Goal: Answer question/provide support

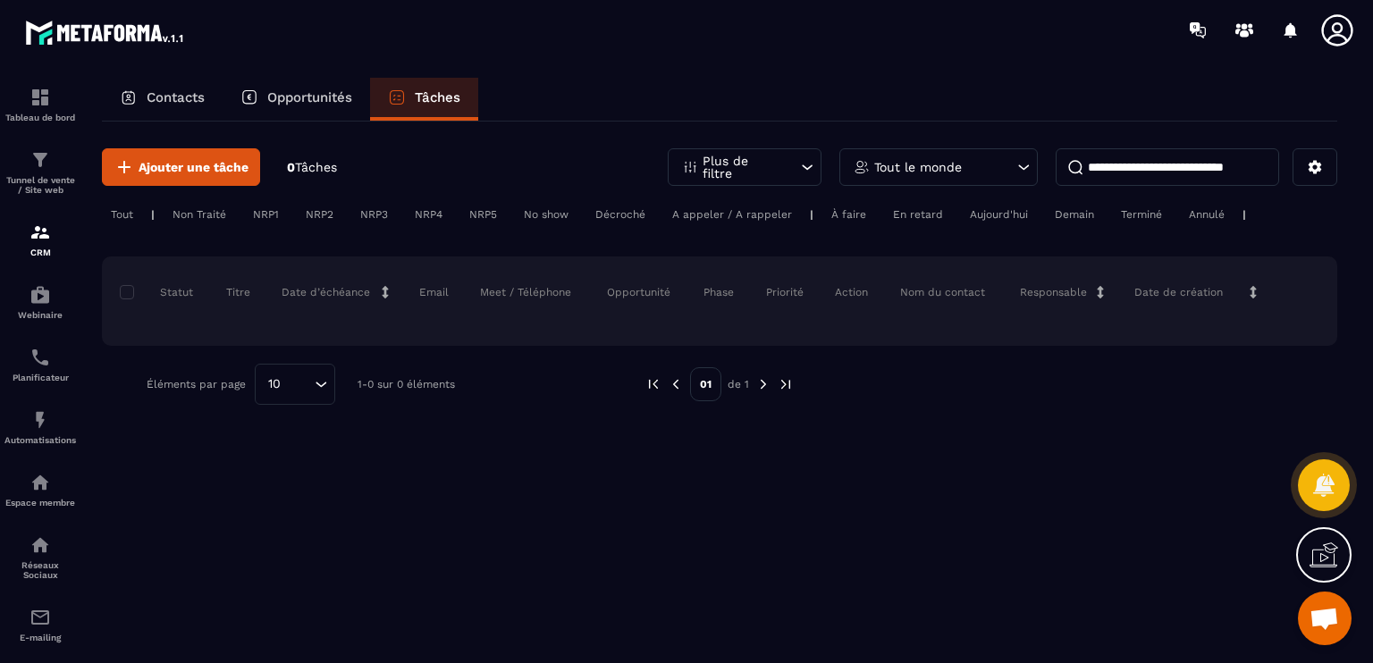
scroll to position [889, 0]
click at [172, 98] on p "Contacts" at bounding box center [176, 97] width 58 height 16
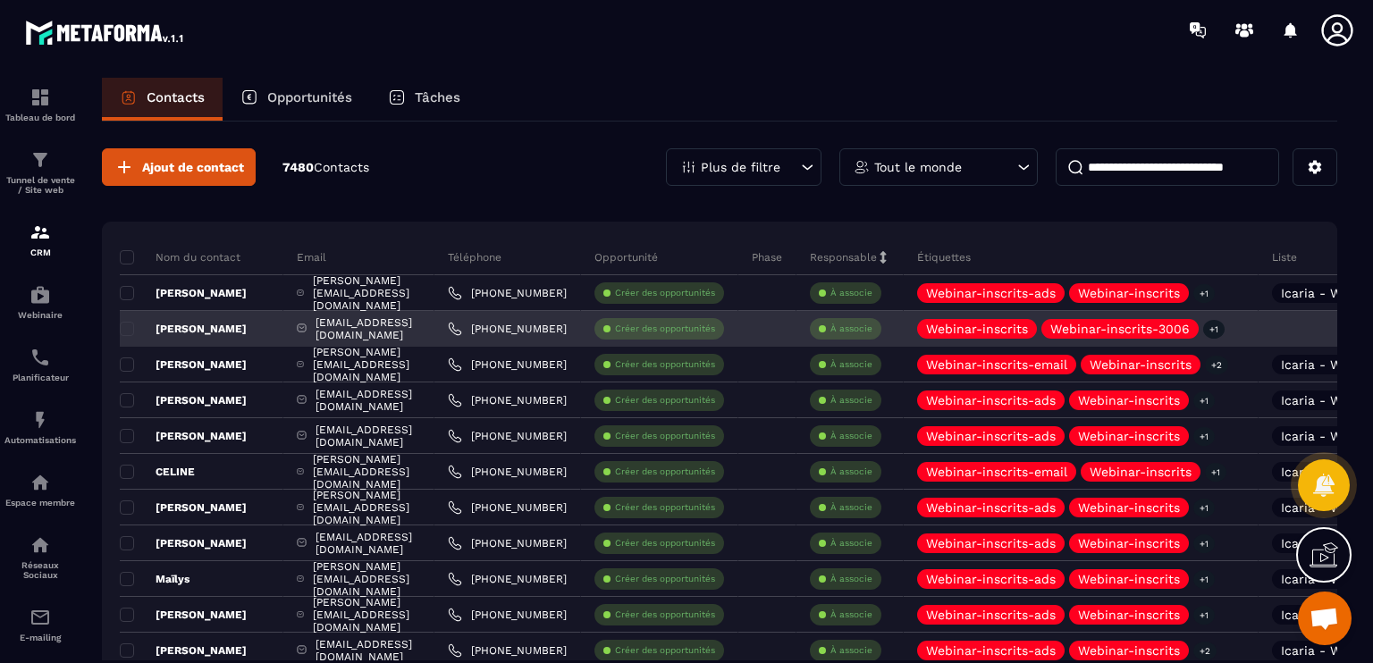
scroll to position [0, 359]
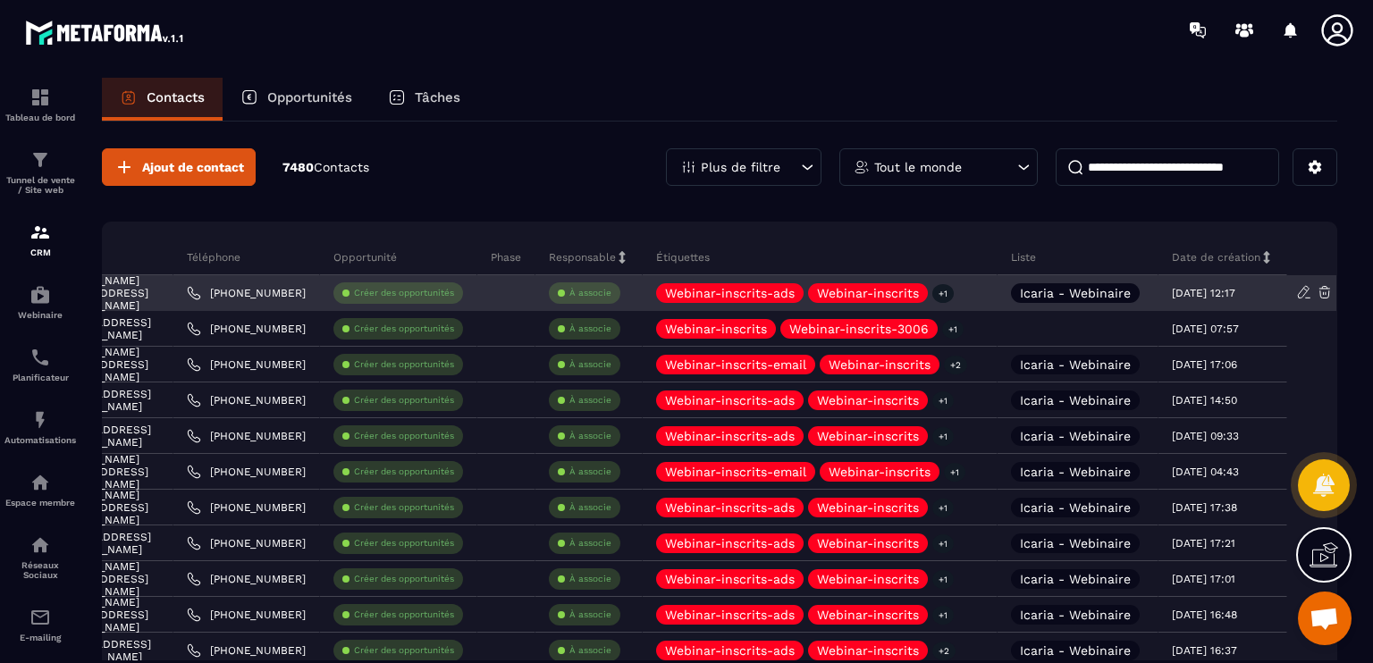
click at [1235, 292] on p "[DATE] 12:17" at bounding box center [1202, 293] width 63 height 13
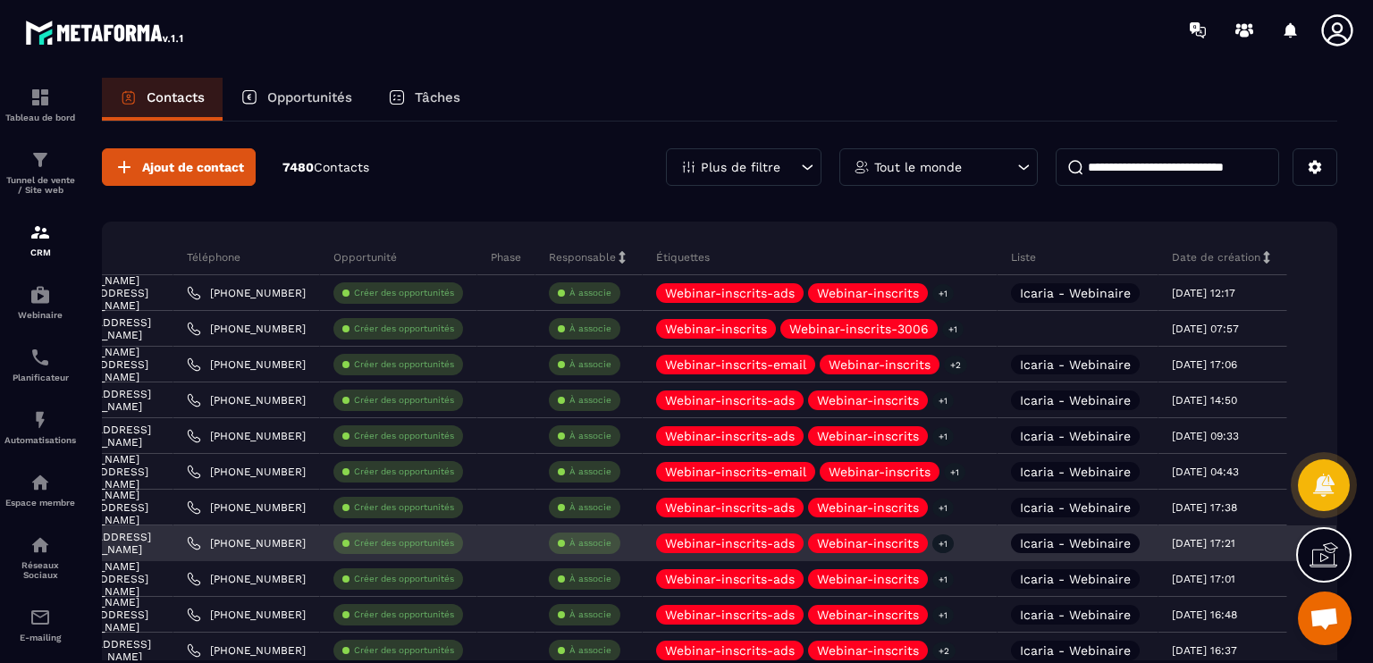
click at [1269, 537] on div "[DATE] 17:21" at bounding box center [1221, 543] width 101 height 13
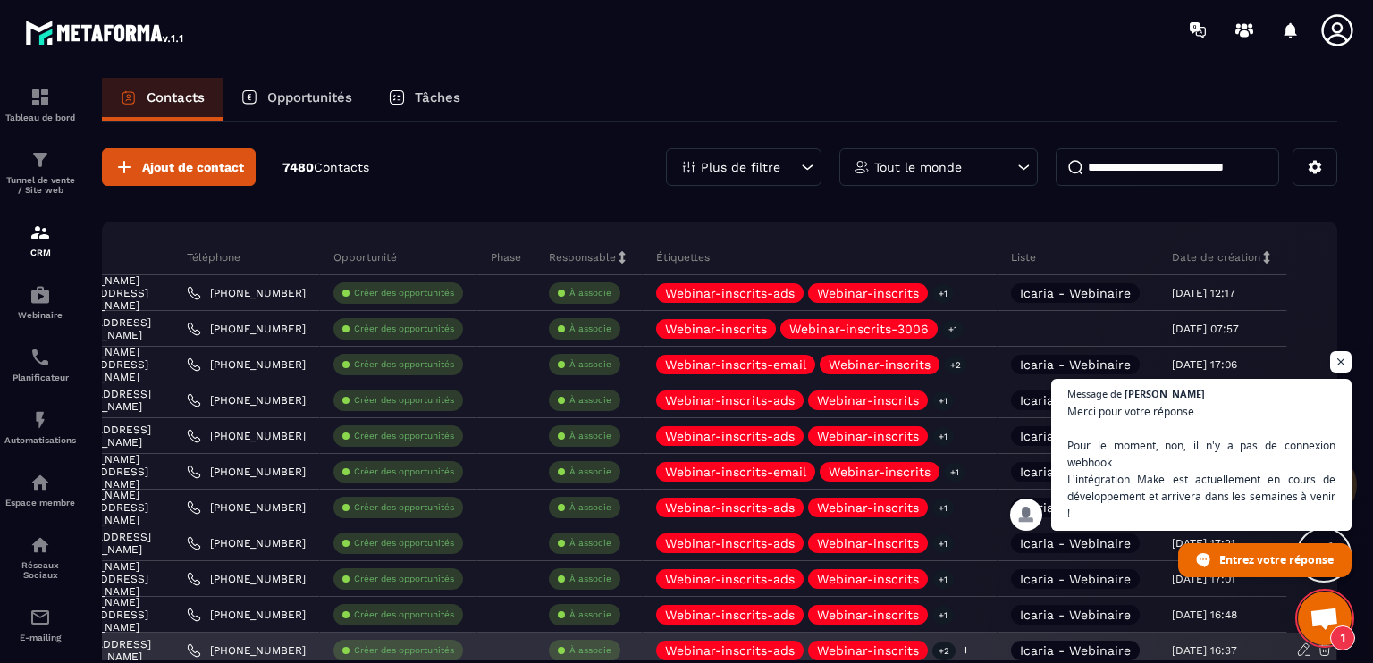
scroll to position [872, 0]
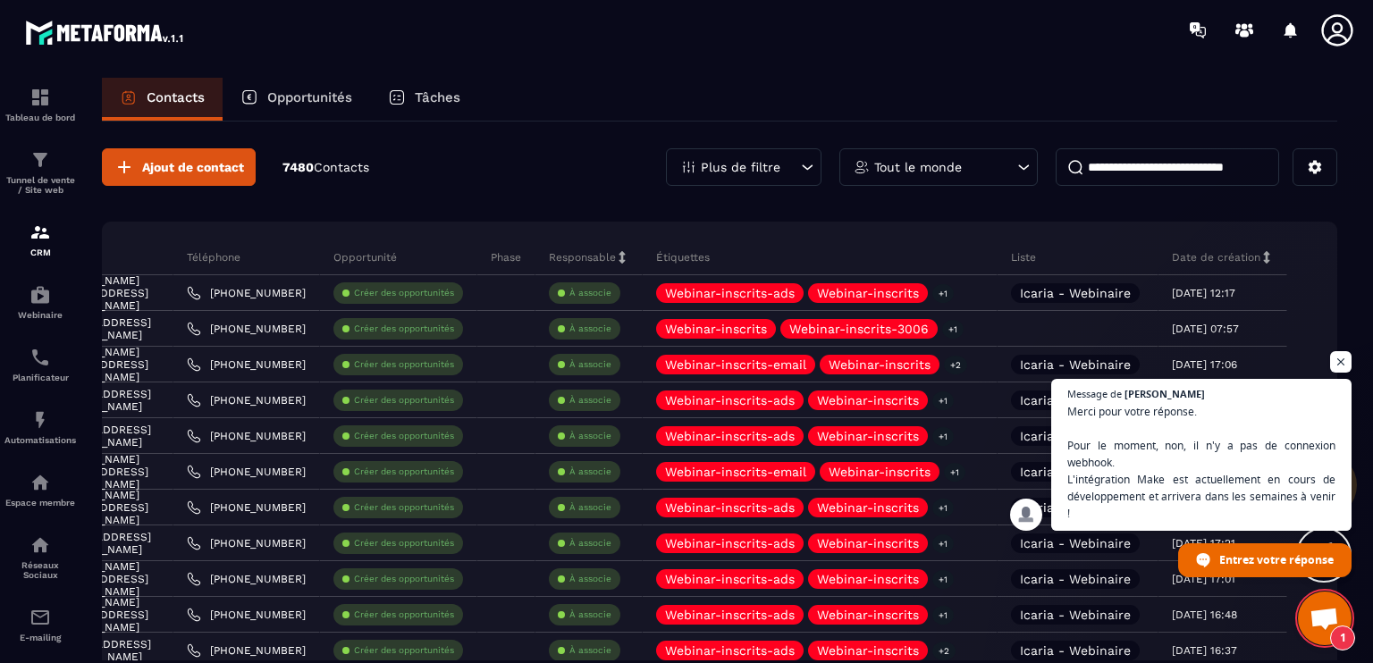
click at [1330, 630] on span "Ouvrir le chat" at bounding box center [1323, 620] width 29 height 25
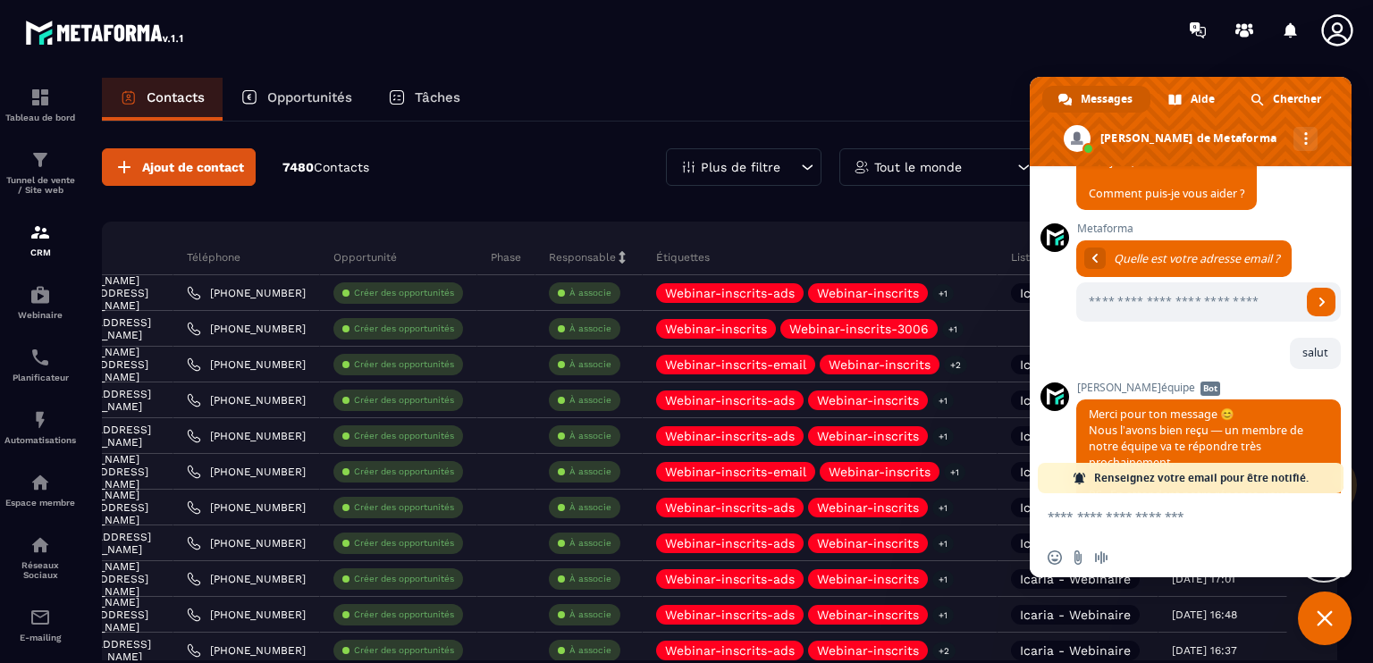
scroll to position [1052, 0]
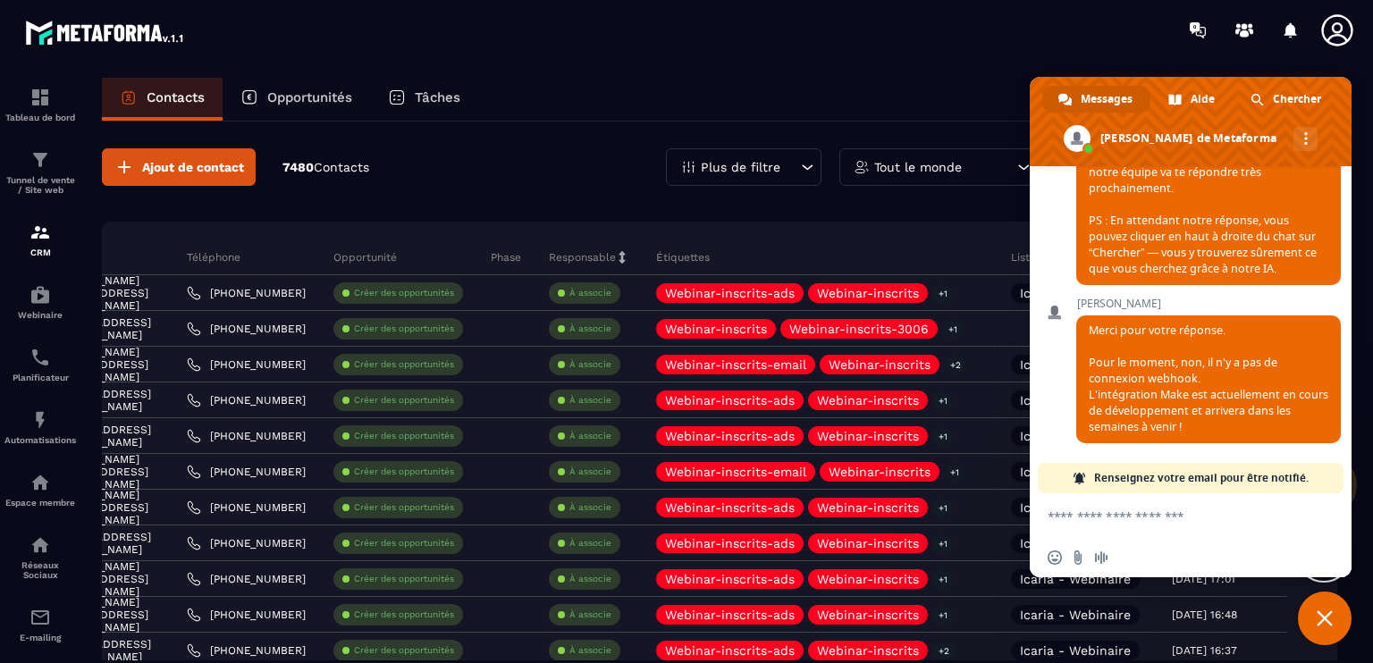
click at [1180, 528] on textarea "Entrez votre message..." at bounding box center [1172, 515] width 250 height 45
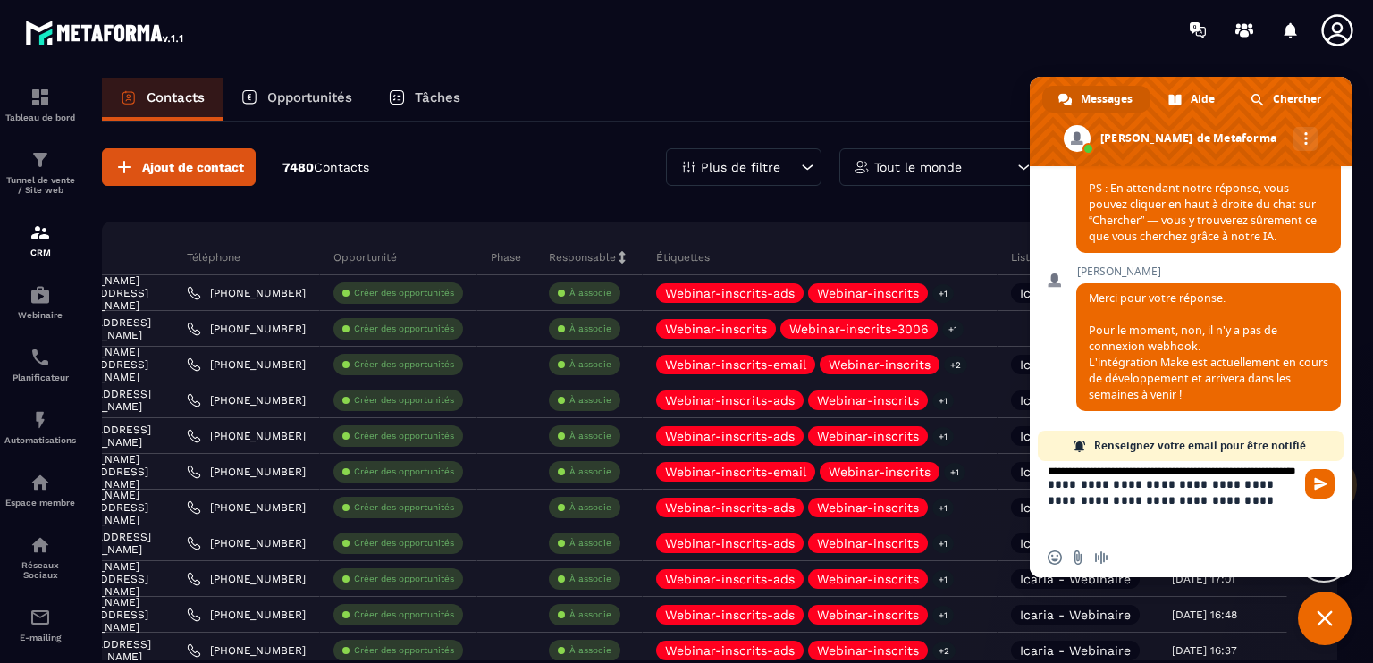
type textarea "**********"
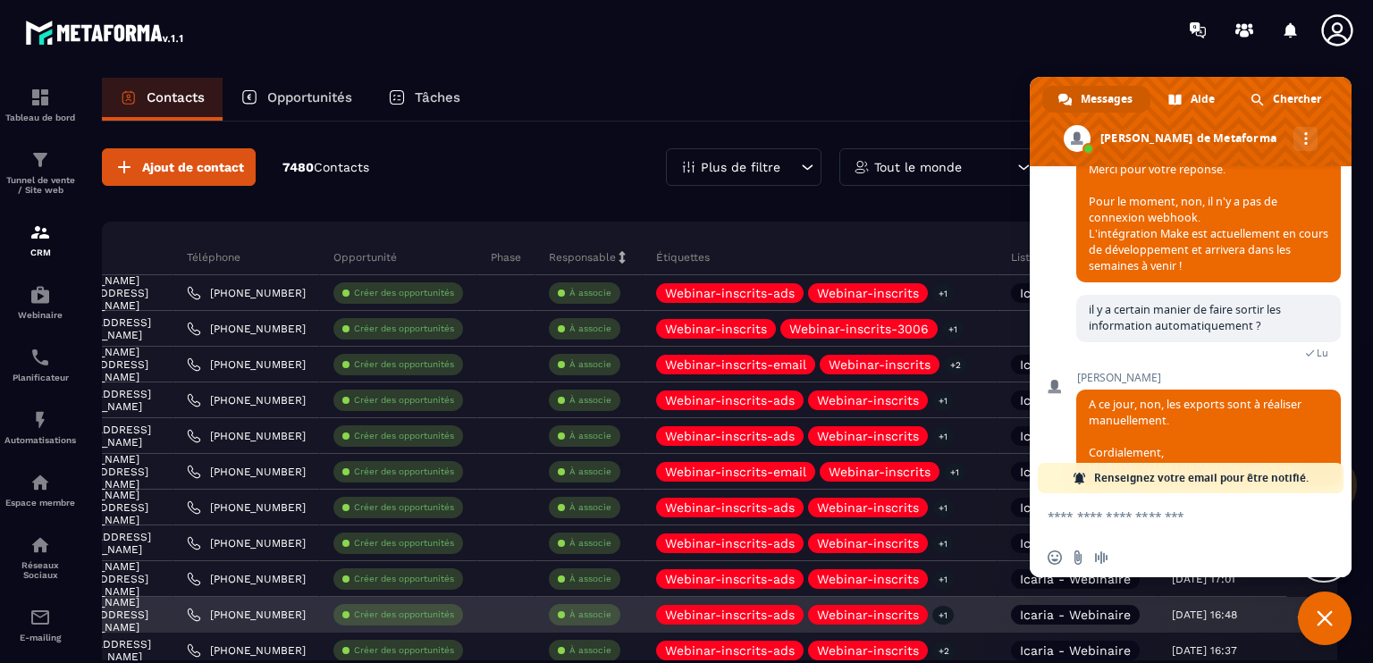
scroll to position [1243, 0]
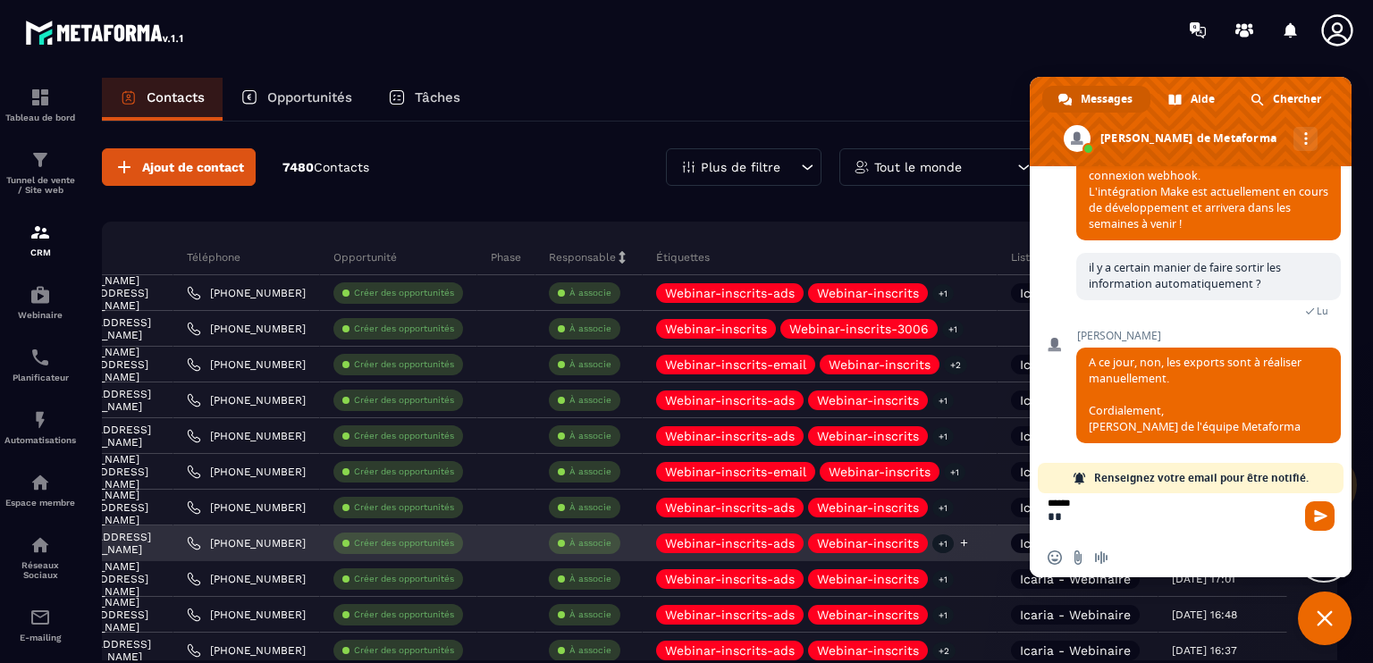
type textarea "*"
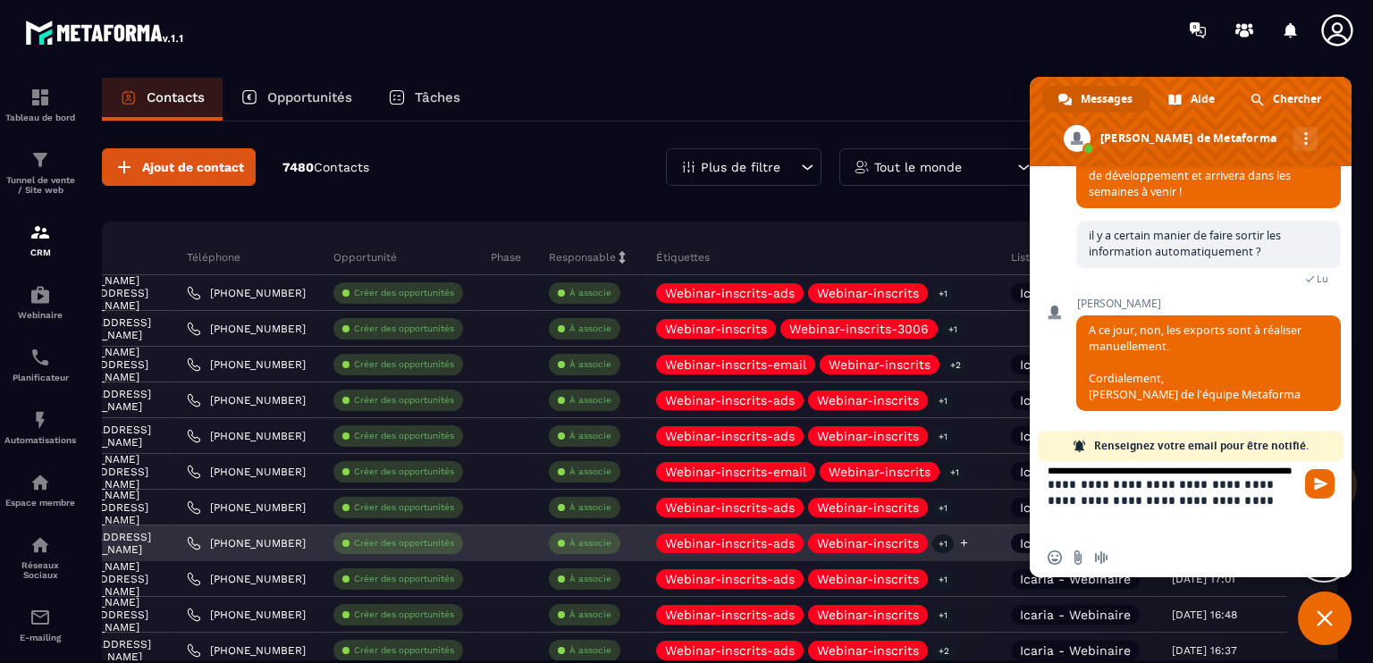
type textarea "**********"
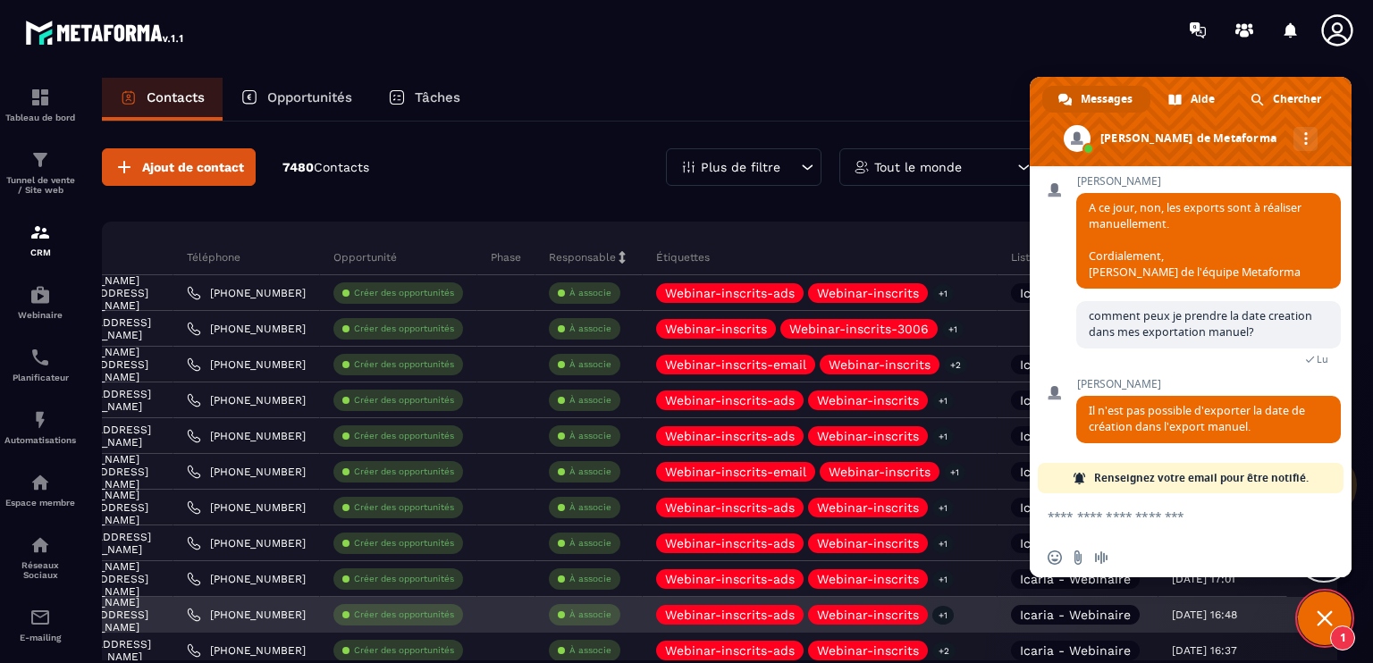
scroll to position [1383, 0]
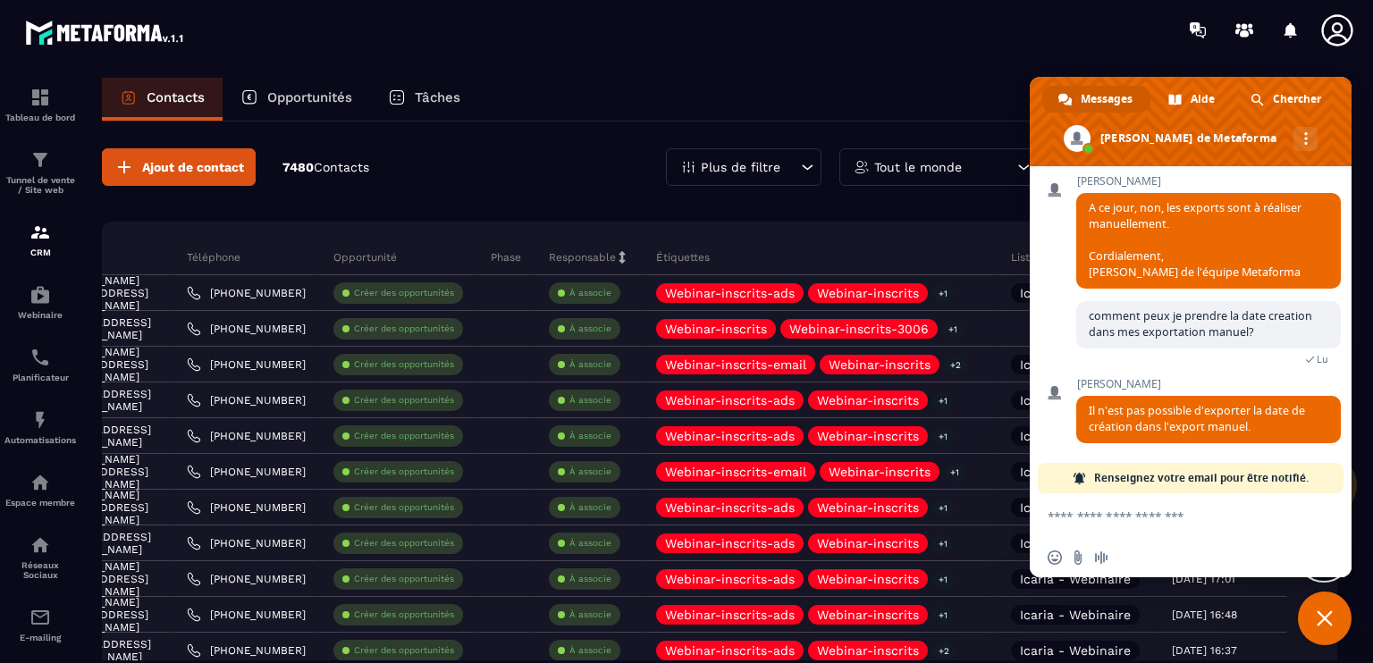
click at [1244, 294] on div "[PERSON_NAME] A ce jour, non, les exports sont à réaliser manuellement. Cordial…" at bounding box center [1208, 238] width 264 height 126
click at [1154, 523] on textarea "Entrez votre message..." at bounding box center [1172, 515] width 250 height 45
type textarea "**********"
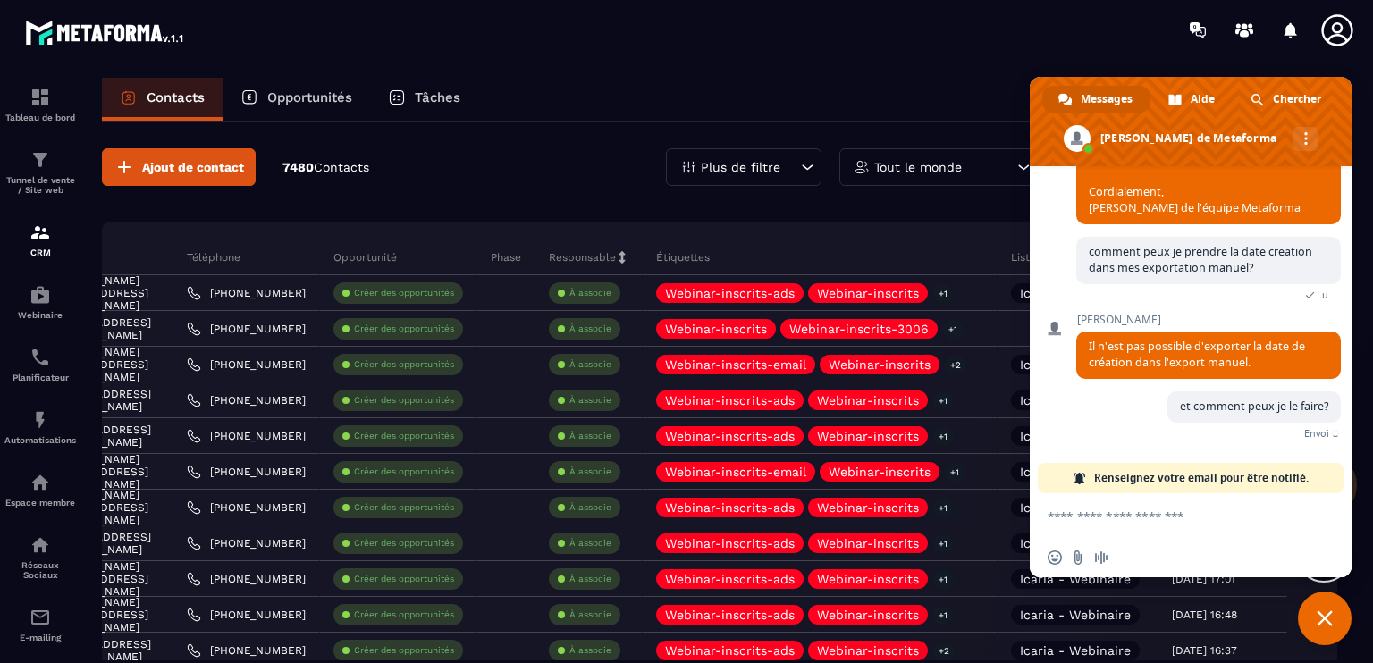
scroll to position [1428, 0]
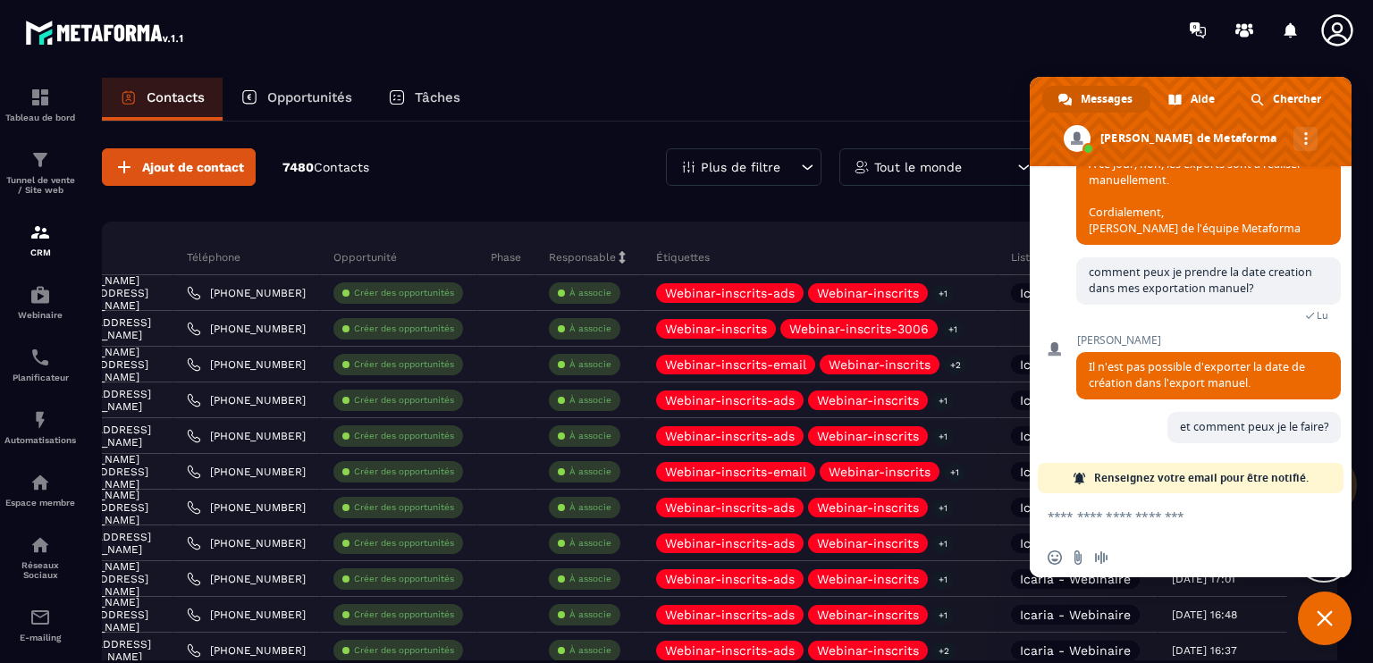
click at [826, 27] on div at bounding box center [791, 30] width 1163 height 60
click at [1316, 628] on span "Fermer le chat" at bounding box center [1324, 619] width 54 height 54
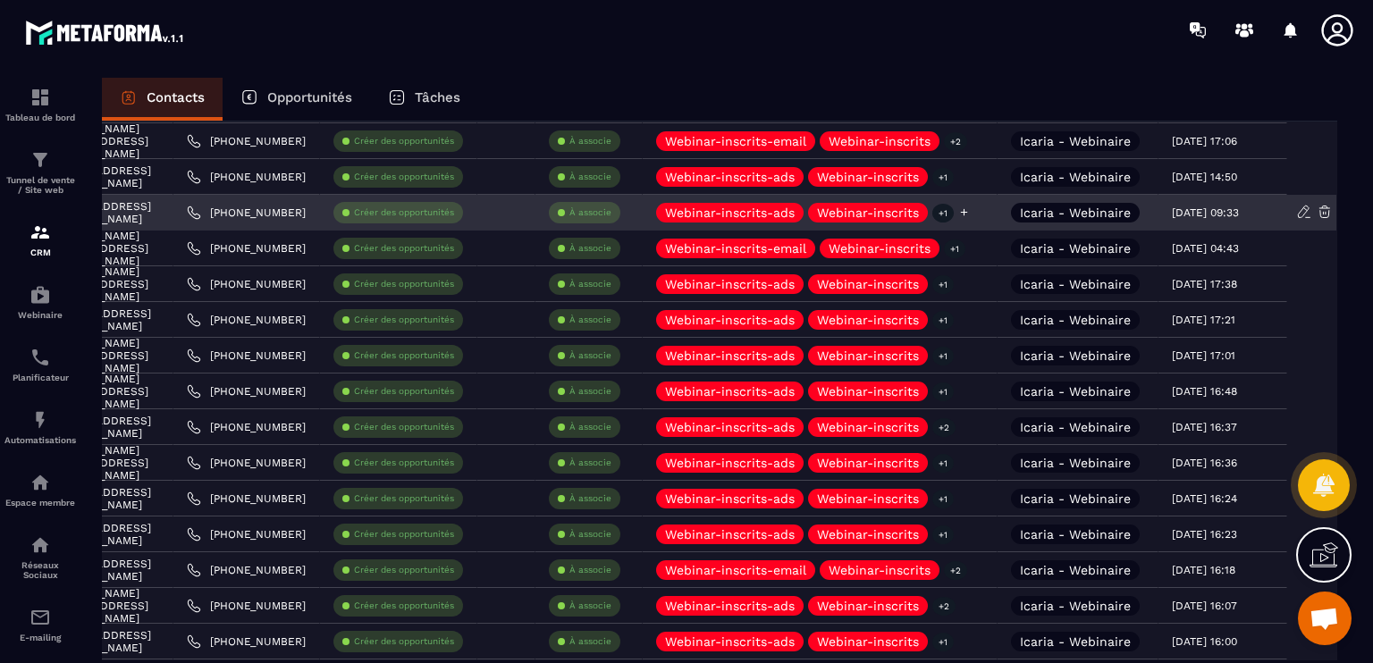
scroll to position [0, 0]
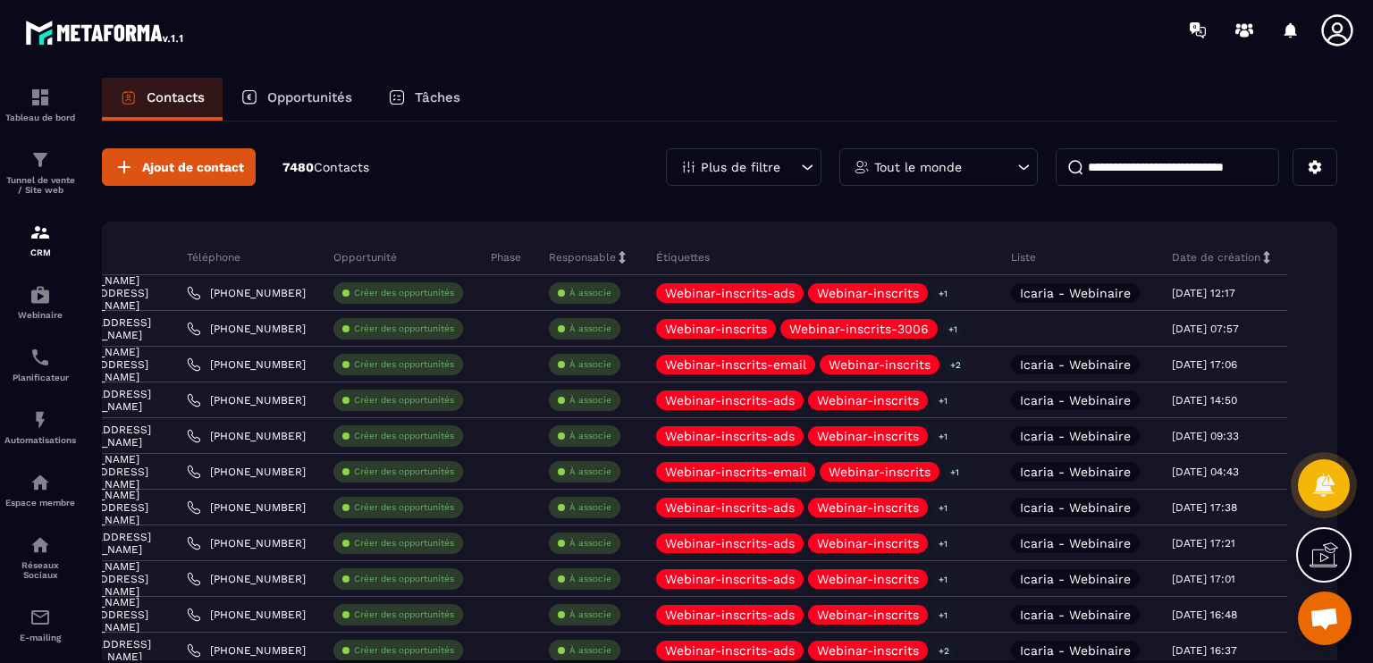
click at [562, 38] on div at bounding box center [791, 30] width 1163 height 60
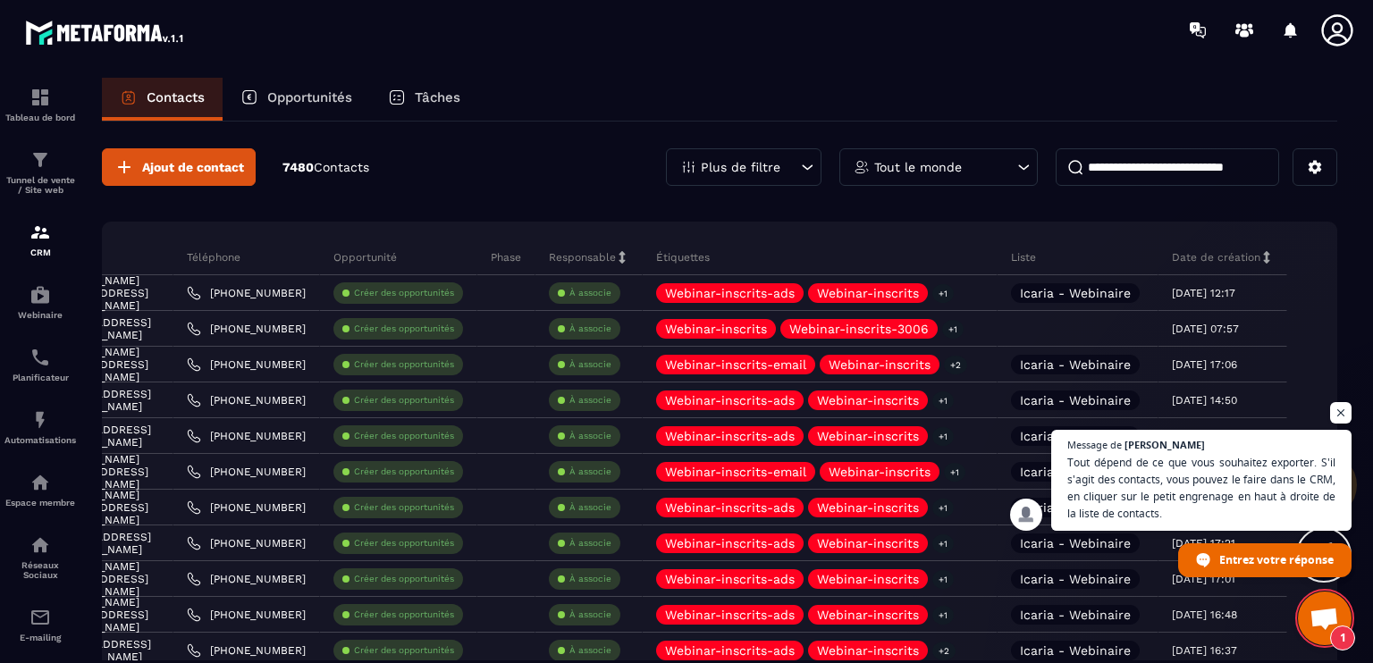
scroll to position [1448, 0]
click at [1323, 616] on span "Ouvrir le chat" at bounding box center [1323, 620] width 29 height 25
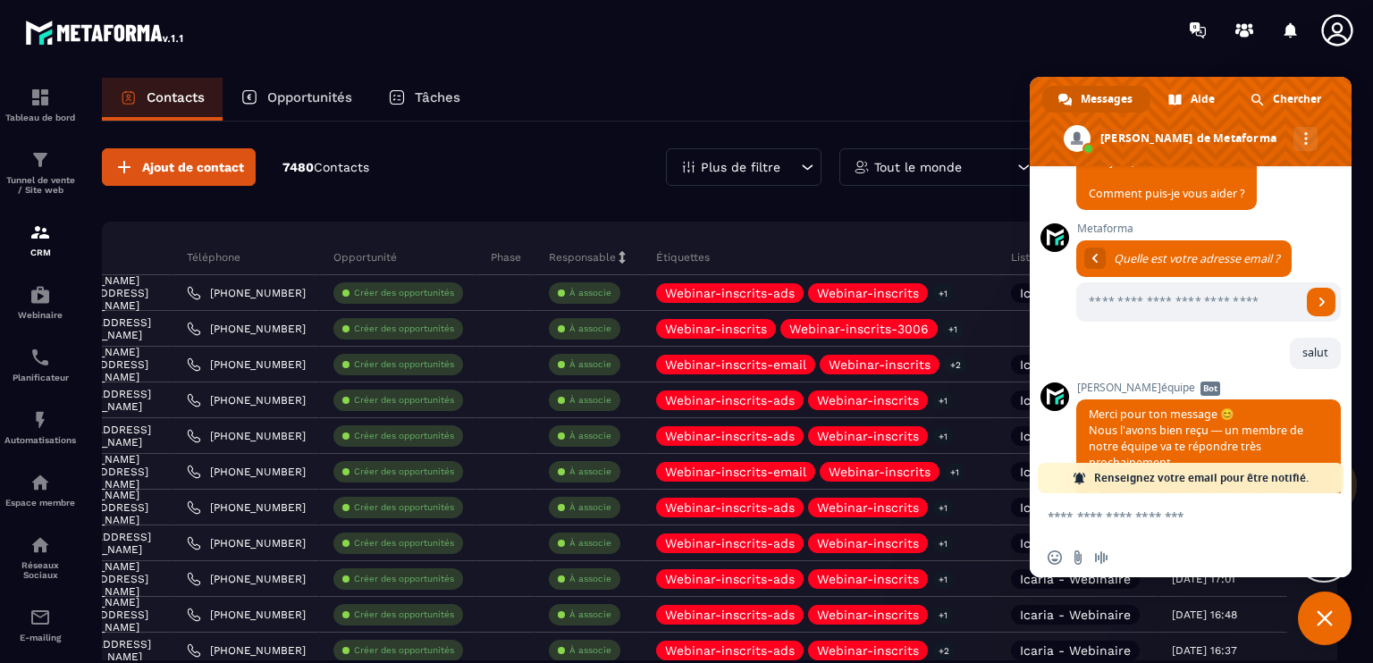
scroll to position [1557, 0]
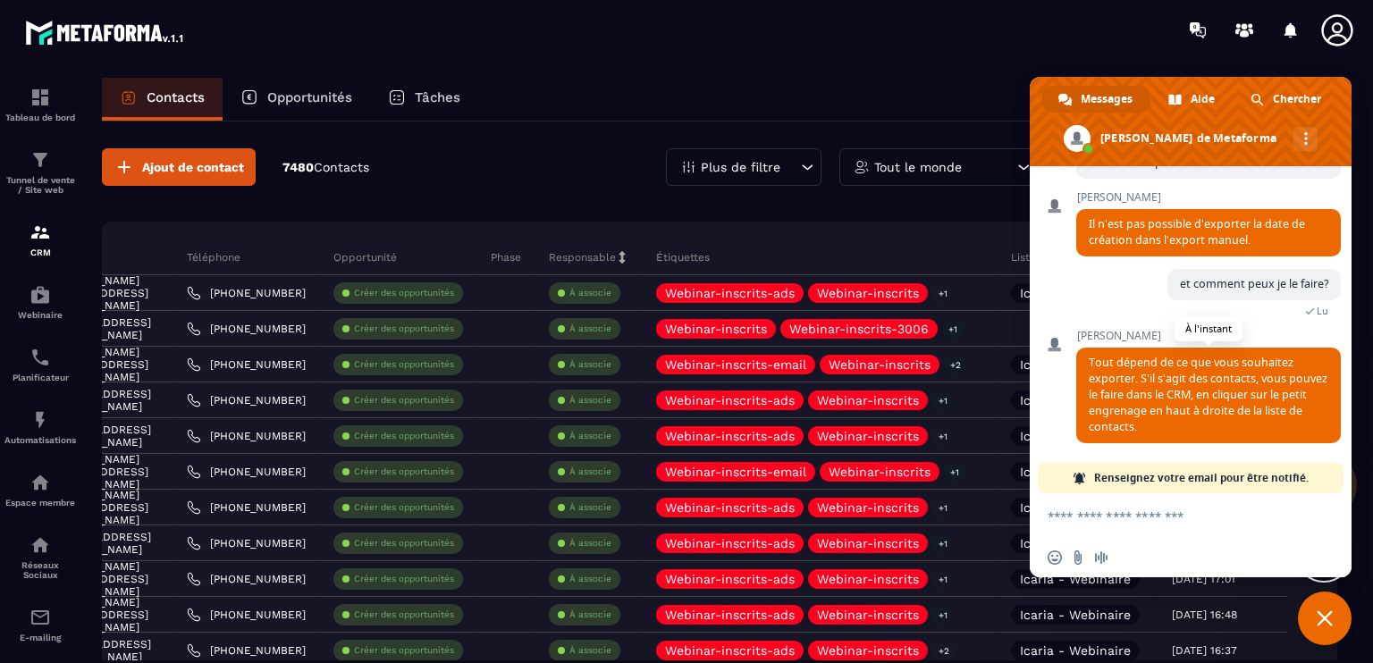
click at [1218, 367] on span "Tout dépend de ce que vous souhaitez exporter. S'il s'agit des contacts, vous p…" at bounding box center [1207, 395] width 239 height 80
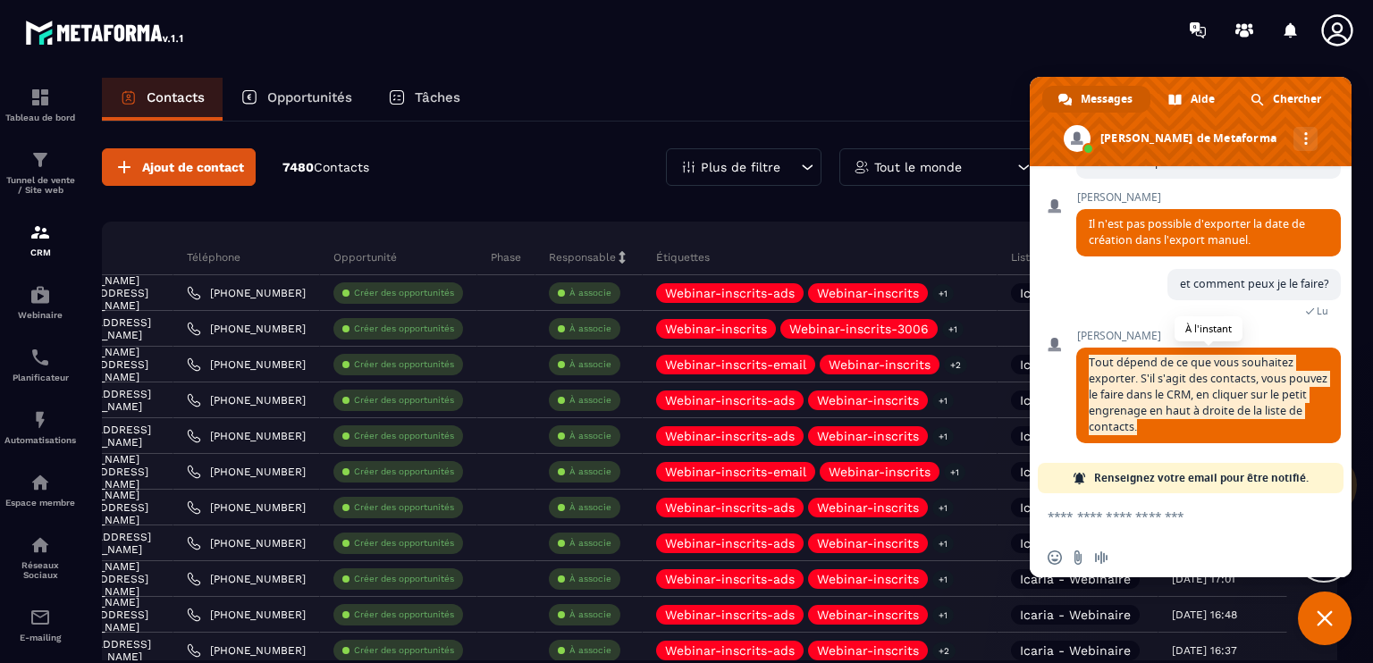
click at [1218, 367] on span "Tout dépend de ce que vous souhaitez exporter. S'il s'agit des contacts, vous p…" at bounding box center [1207, 395] width 239 height 80
copy span "Tout dépend de ce que vous souhaitez exporter. S'il s'agit des contacts, vous p…"
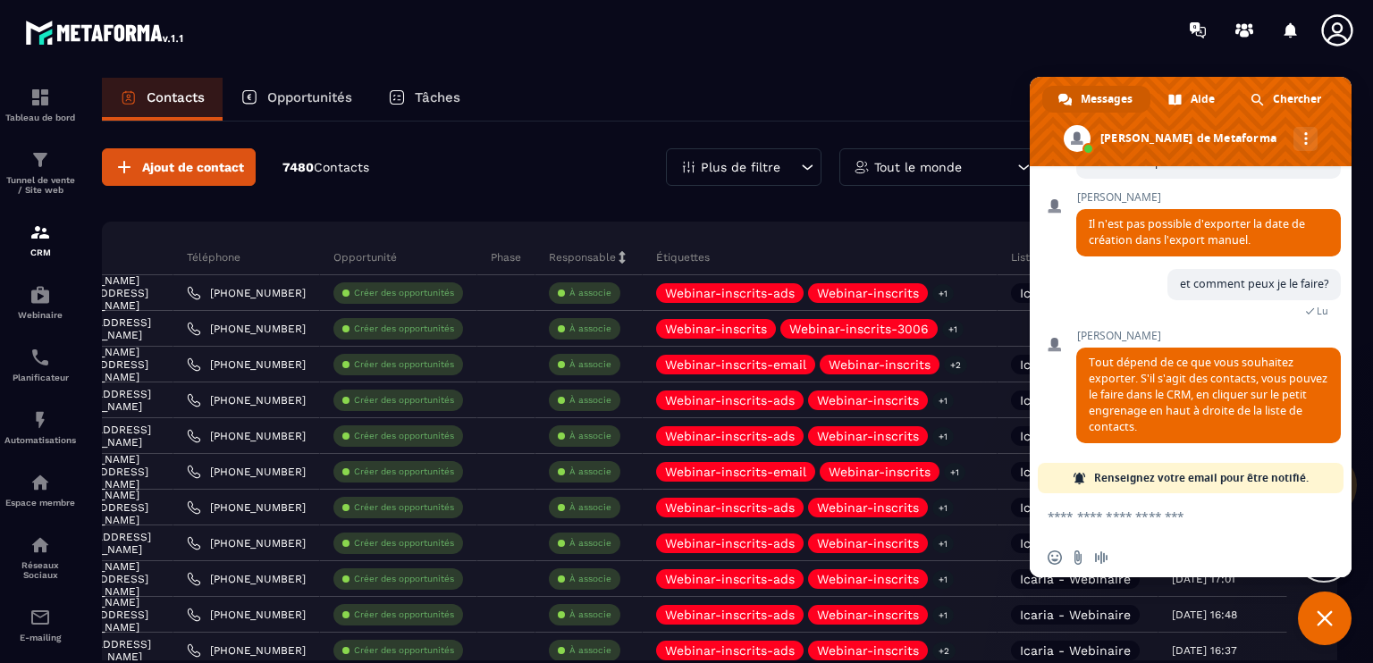
click at [1169, 509] on textarea "Entrez votre message..." at bounding box center [1172, 515] width 250 height 45
click at [1337, 610] on span "Fermer le chat" at bounding box center [1324, 619] width 54 height 54
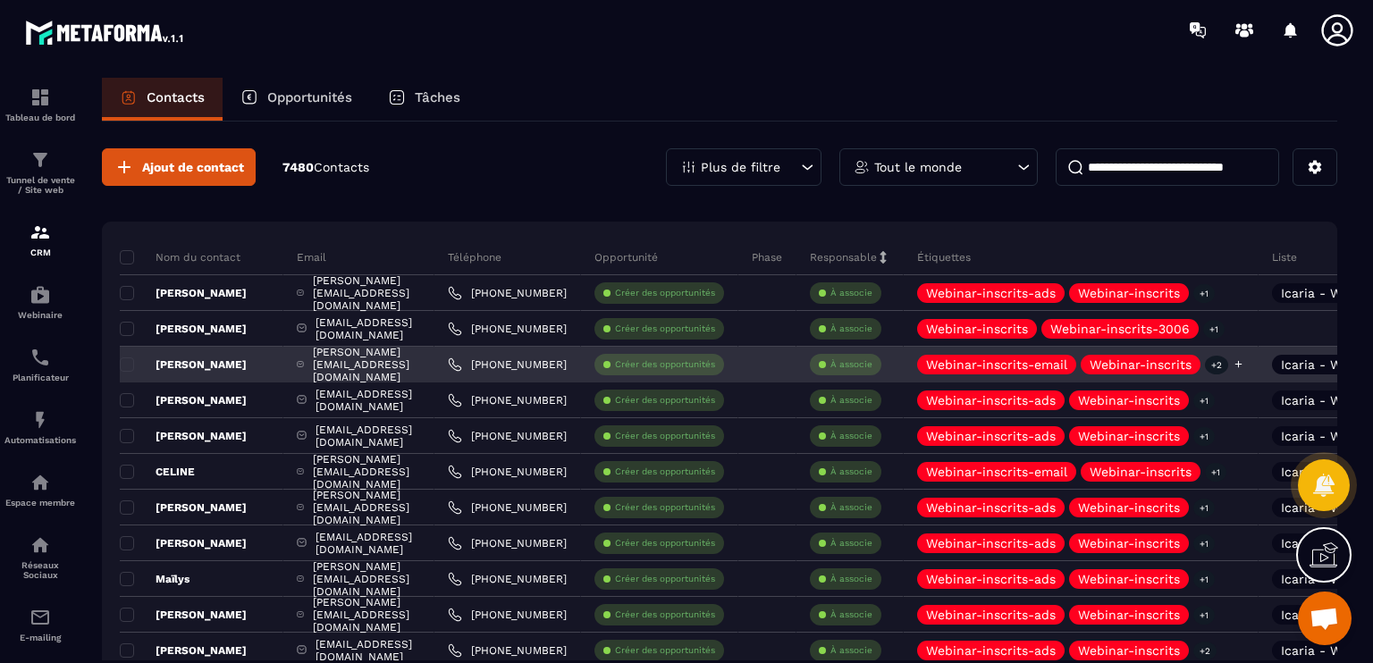
scroll to position [0, 359]
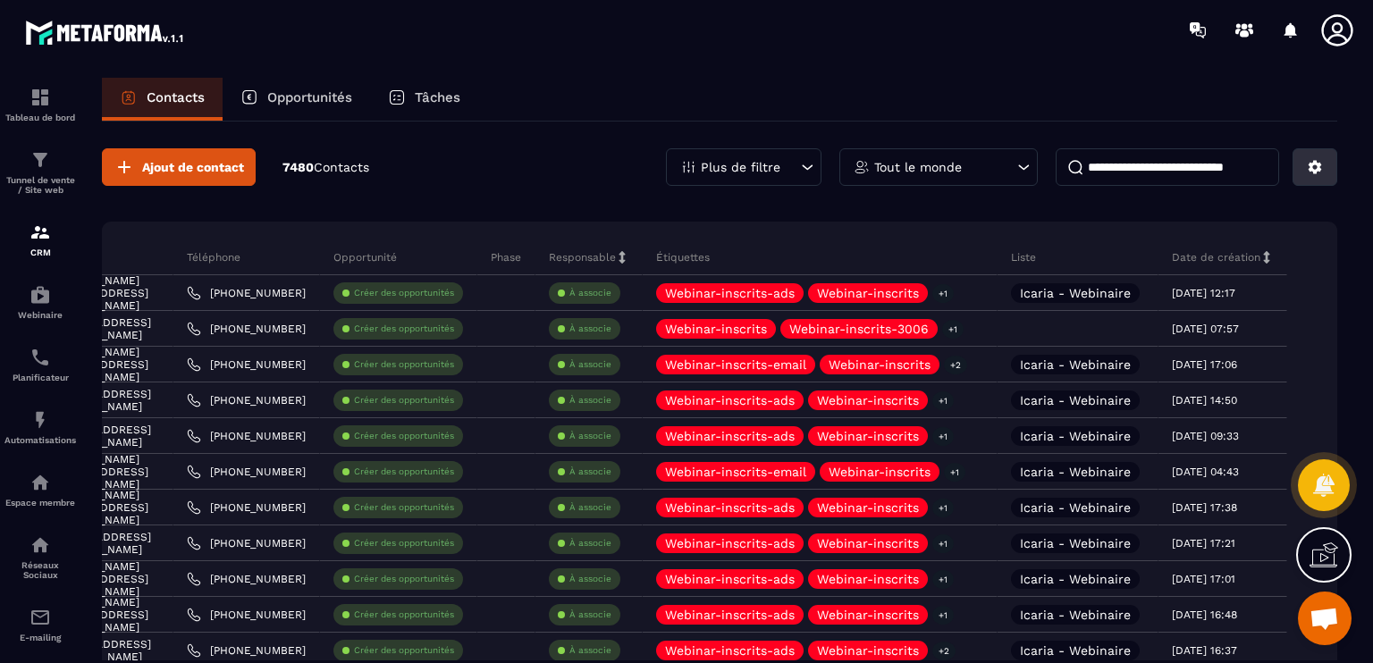
click at [1300, 173] on button at bounding box center [1314, 167] width 45 height 38
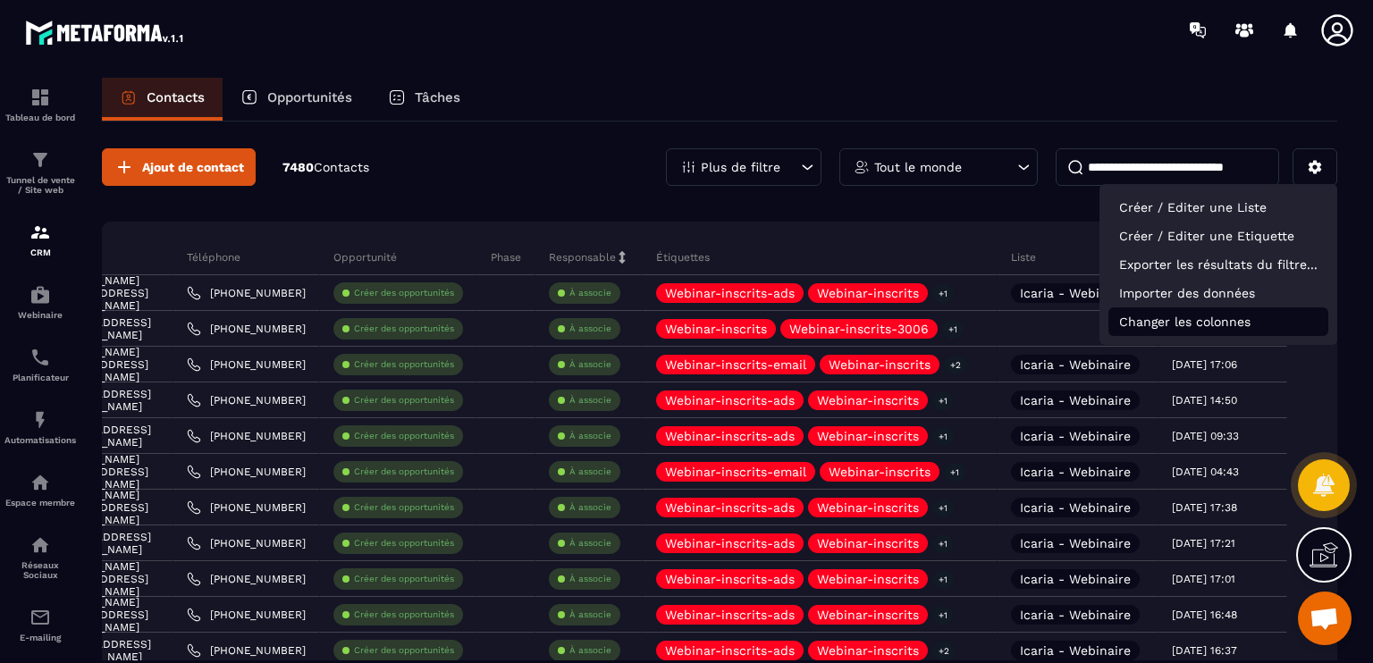
click at [1237, 313] on p "Changer les colonnes" at bounding box center [1218, 321] width 220 height 29
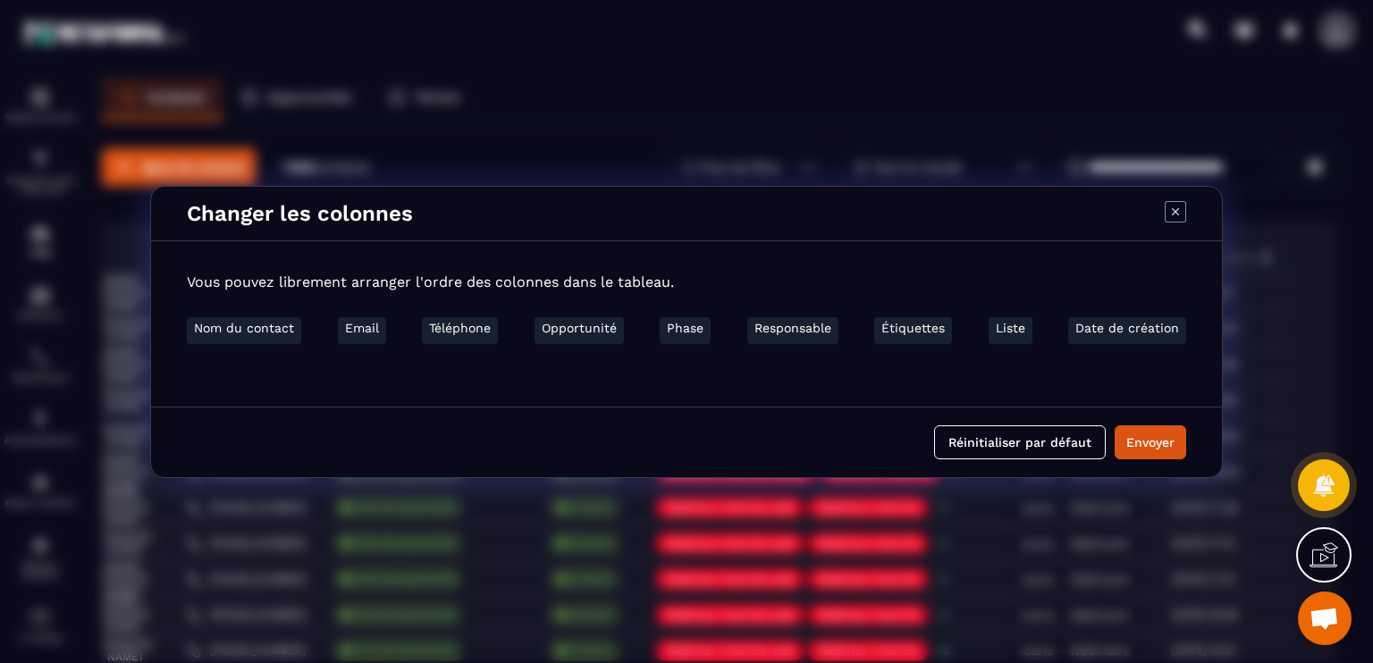
click at [1126, 319] on li "Date de création" at bounding box center [1127, 330] width 118 height 27
click at [1172, 217] on icon "Modal window" at bounding box center [1174, 211] width 21 height 21
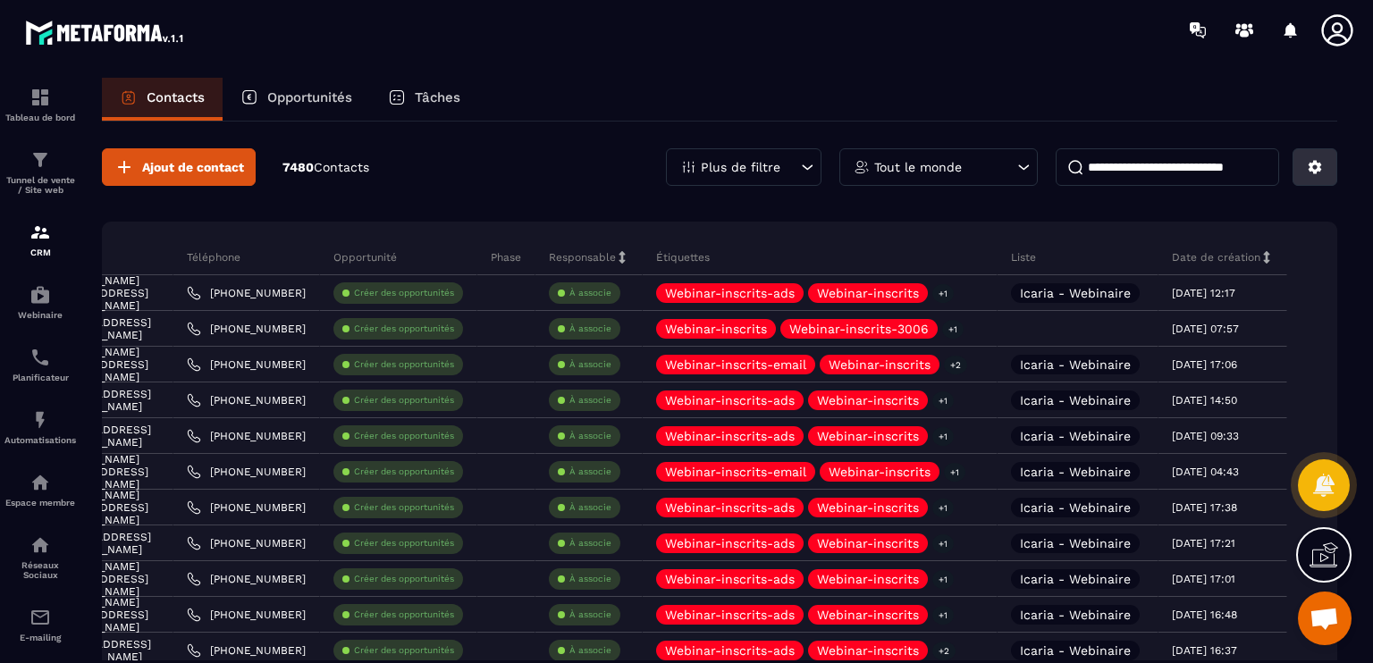
click at [1317, 152] on button at bounding box center [1314, 167] width 45 height 38
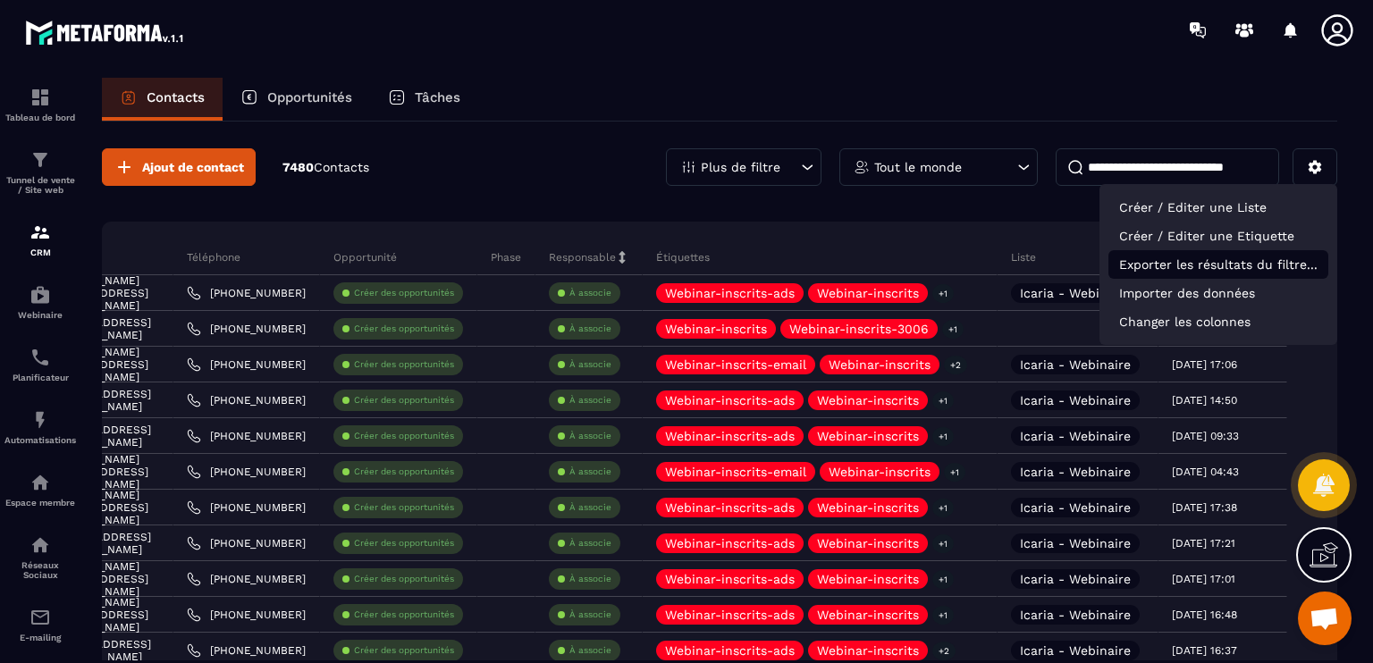
click at [1221, 260] on p "Exporter les résultats du filtre..." at bounding box center [1218, 264] width 220 height 29
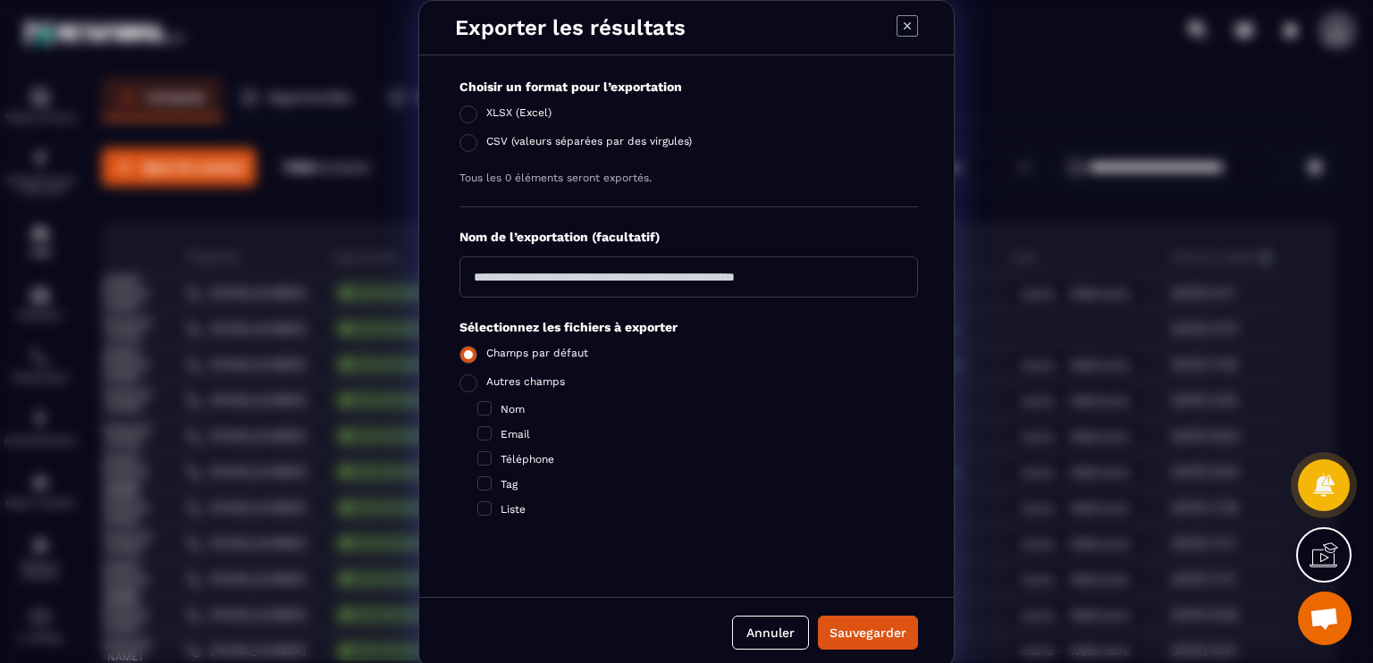
scroll to position [4, 0]
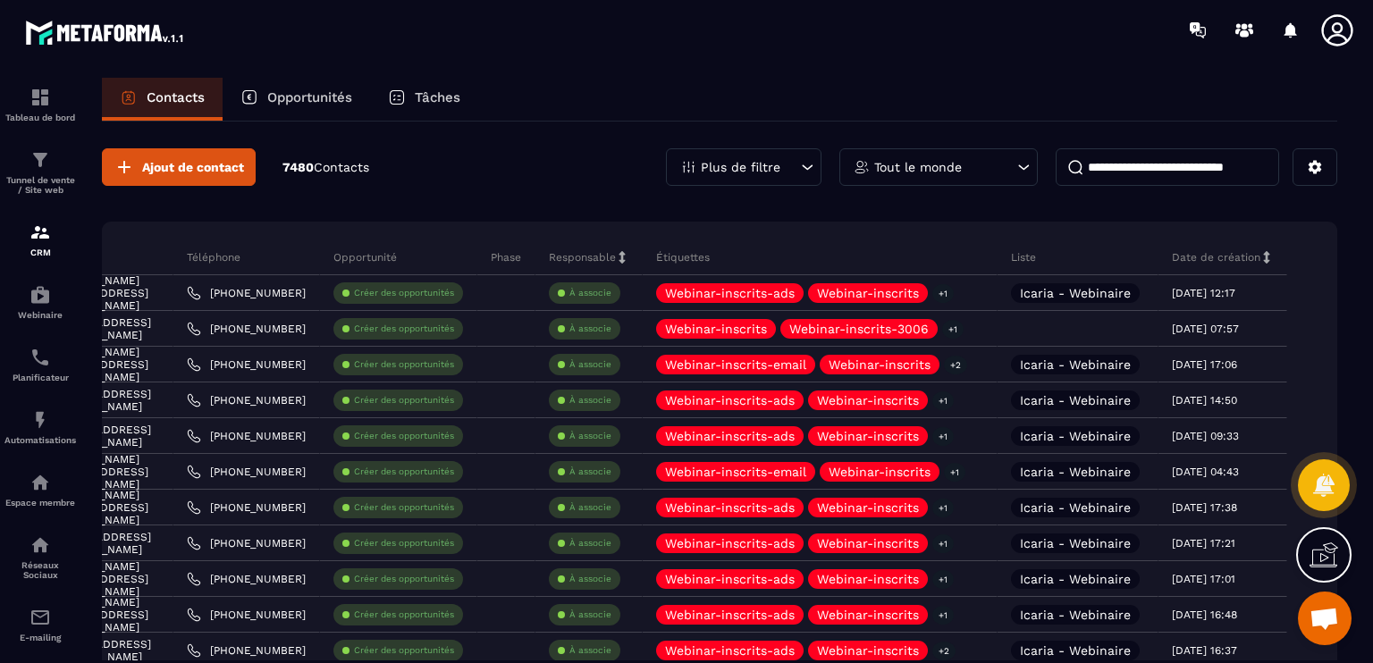
click at [1309, 617] on span "Ouvrir le chat" at bounding box center [1323, 620] width 29 height 25
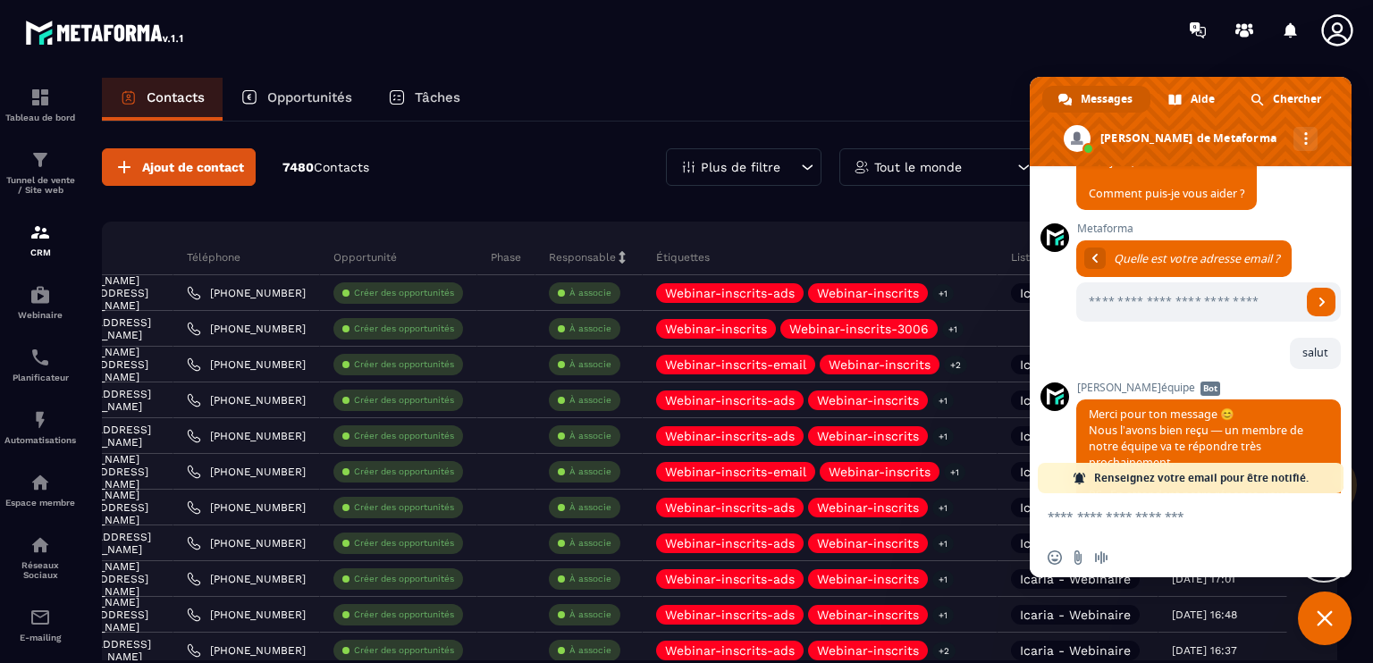
scroll to position [1557, 0]
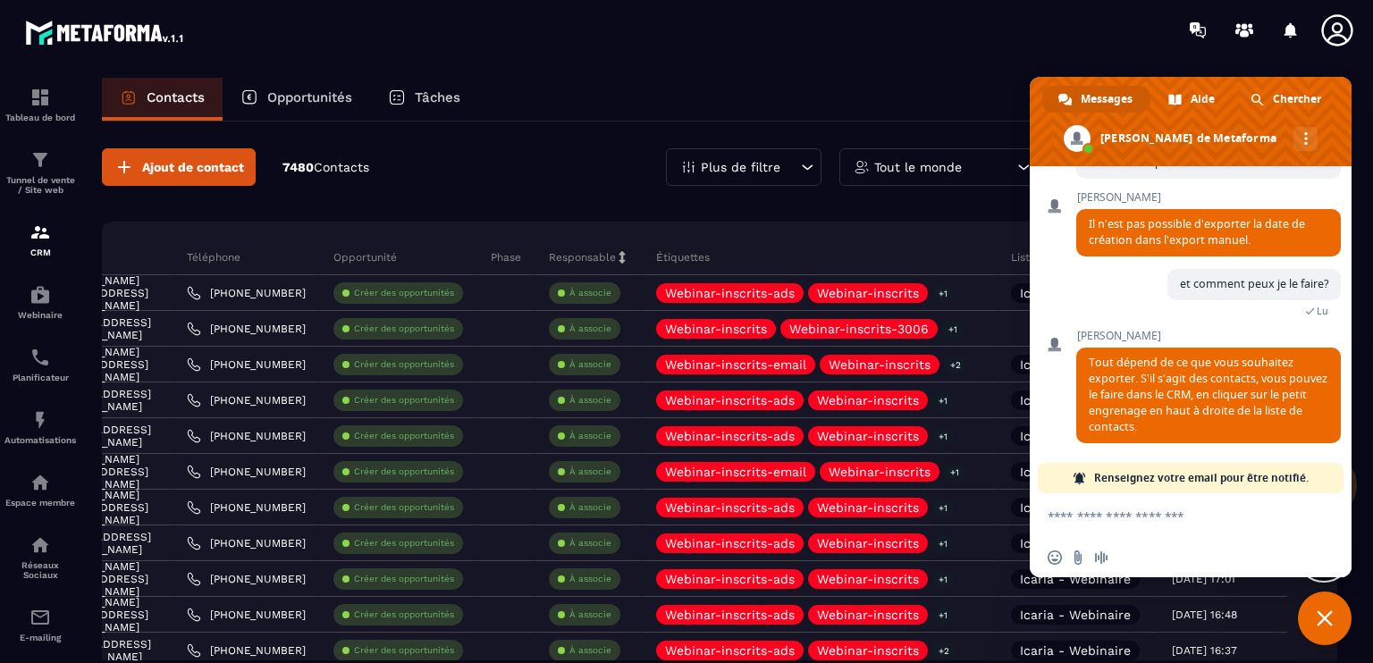
click at [1174, 518] on textarea "Entrez votre message..." at bounding box center [1172, 515] width 250 height 45
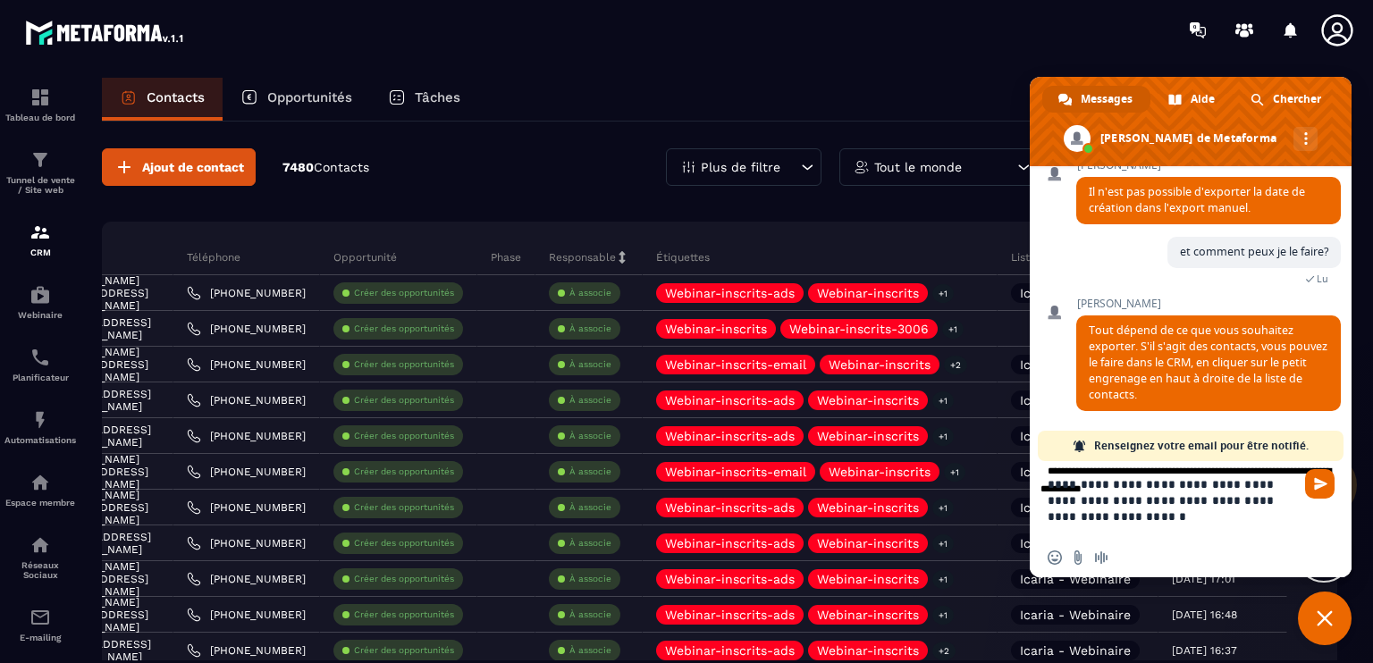
type textarea "**********"
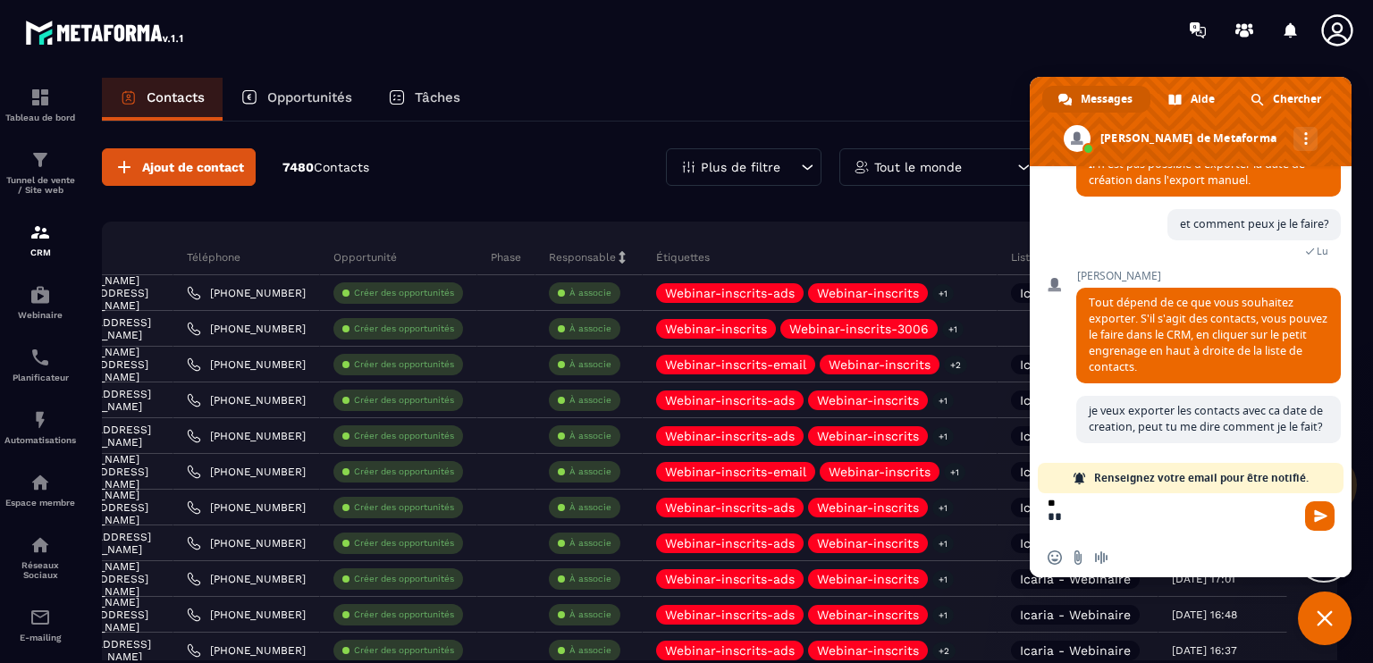
scroll to position [1635, 0]
type textarea "**********"
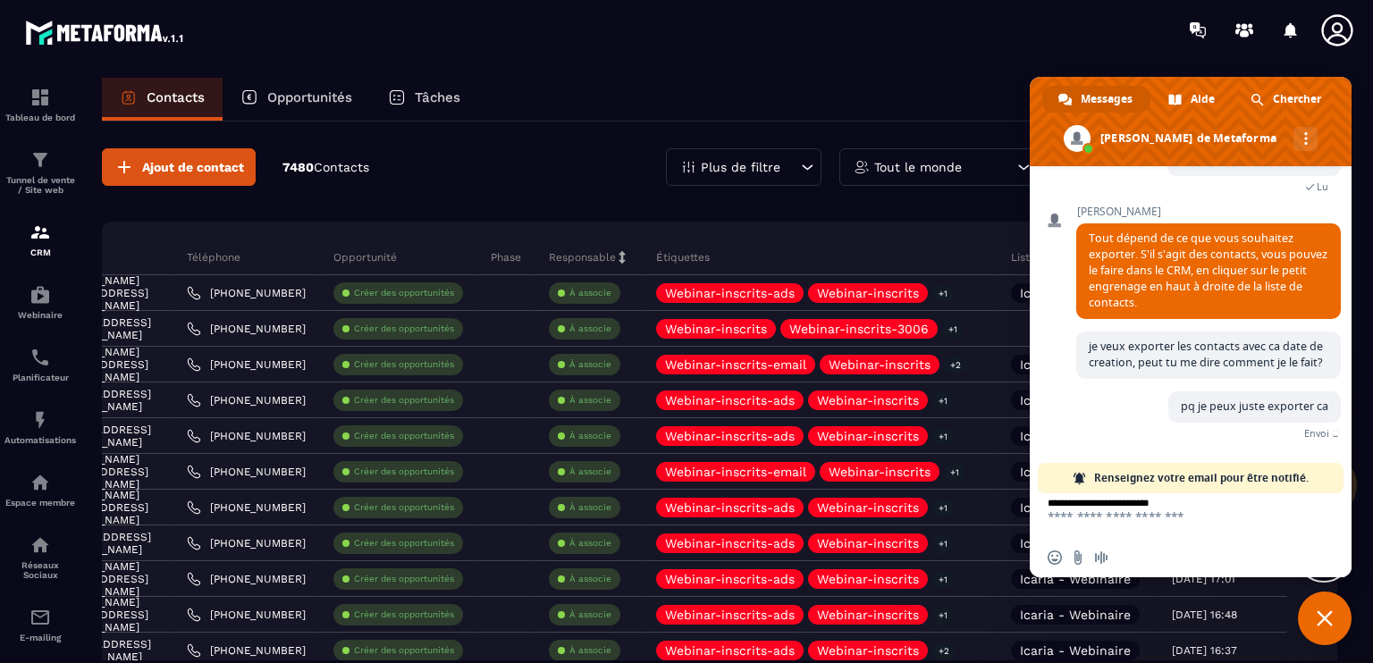
scroll to position [1700, 0]
paste textarea "**********"
type textarea "**********"
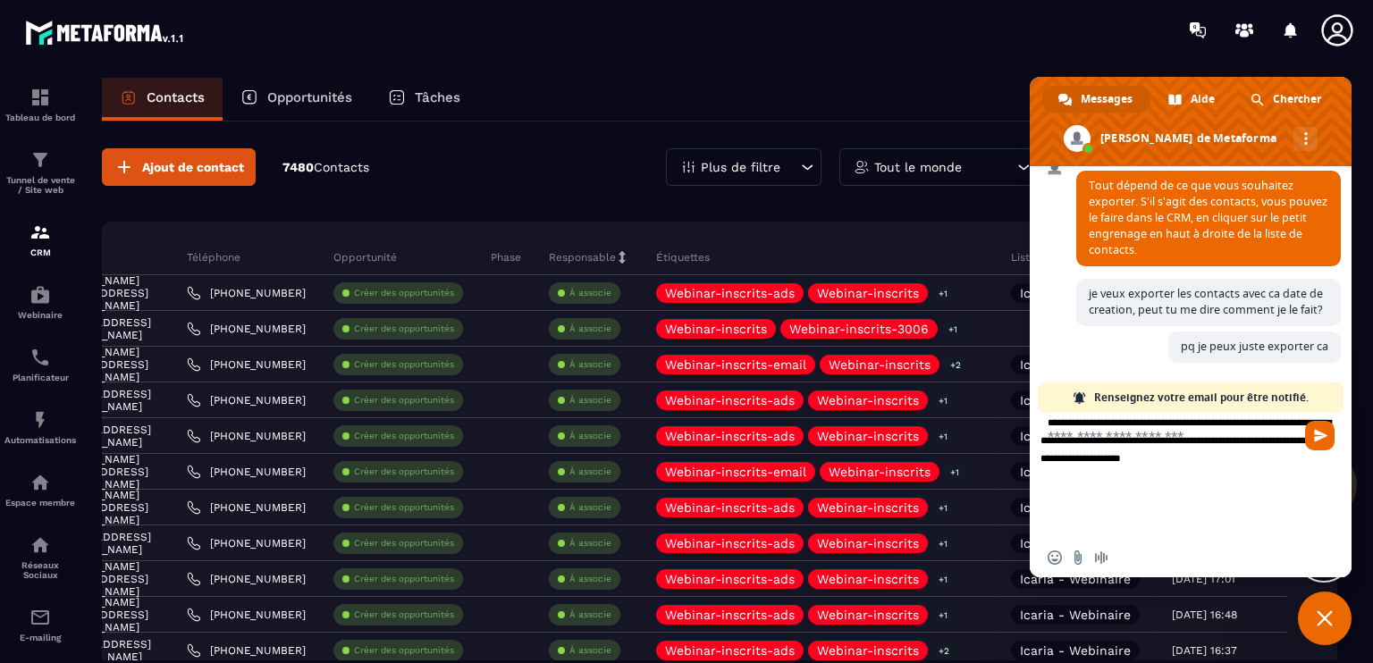
scroll to position [1673, 0]
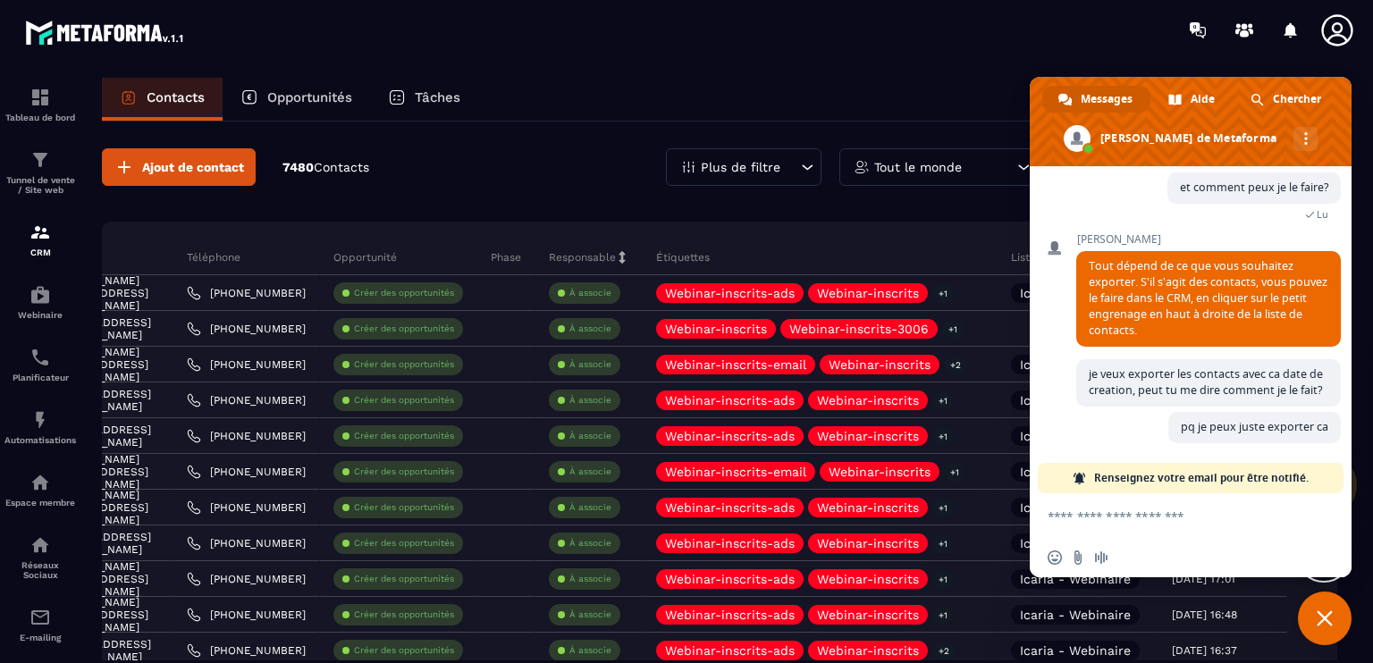
click at [1063, 567] on div "Insérer un emoji Envoyer un fichier Message audio" at bounding box center [1190, 557] width 322 height 39
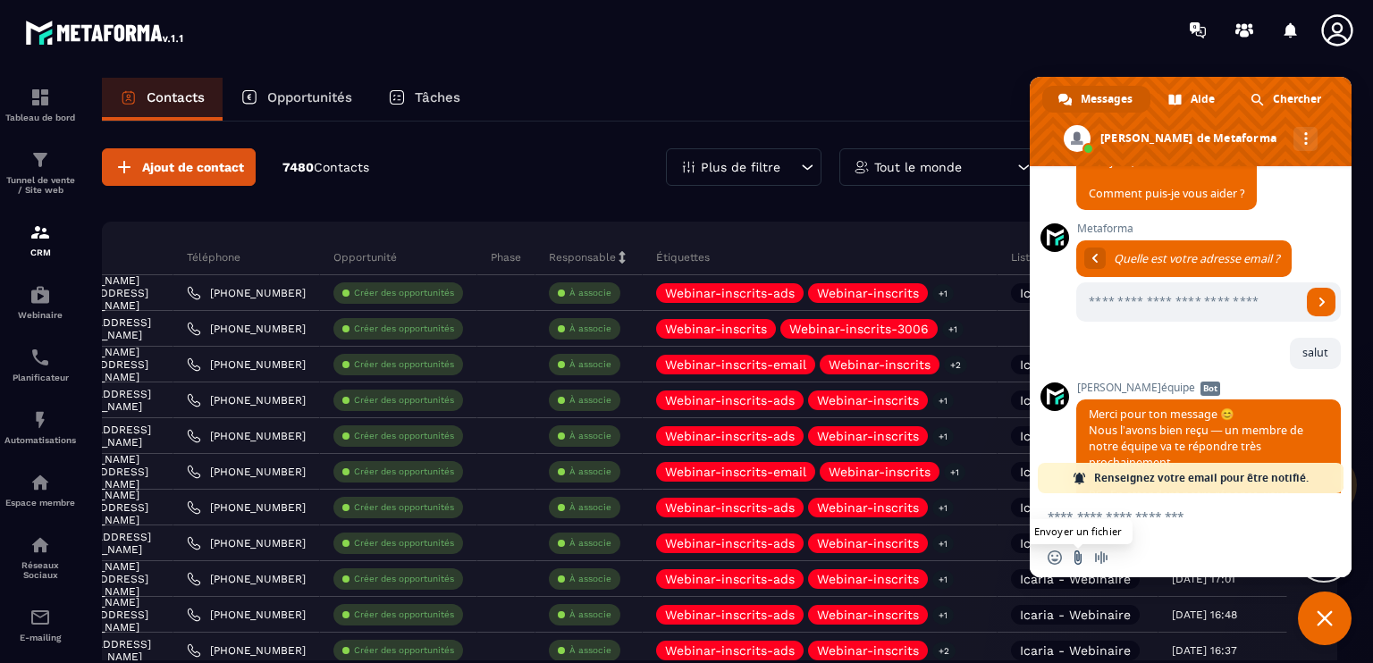
click at [1072, 565] on span "Envoyer un fichier" at bounding box center [1077, 557] width 14 height 14
click at [1076, 562] on input "Envoyer un fichier" at bounding box center [1077, 557] width 14 height 14
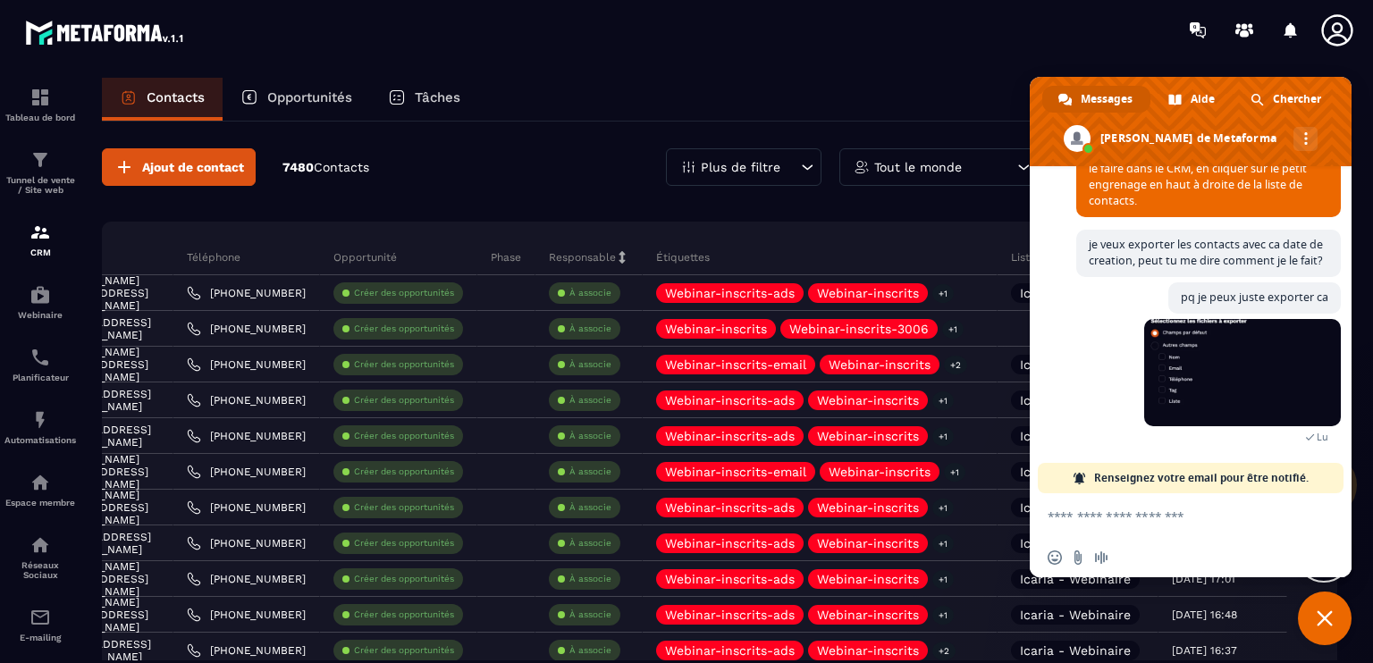
scroll to position [1898, 0]
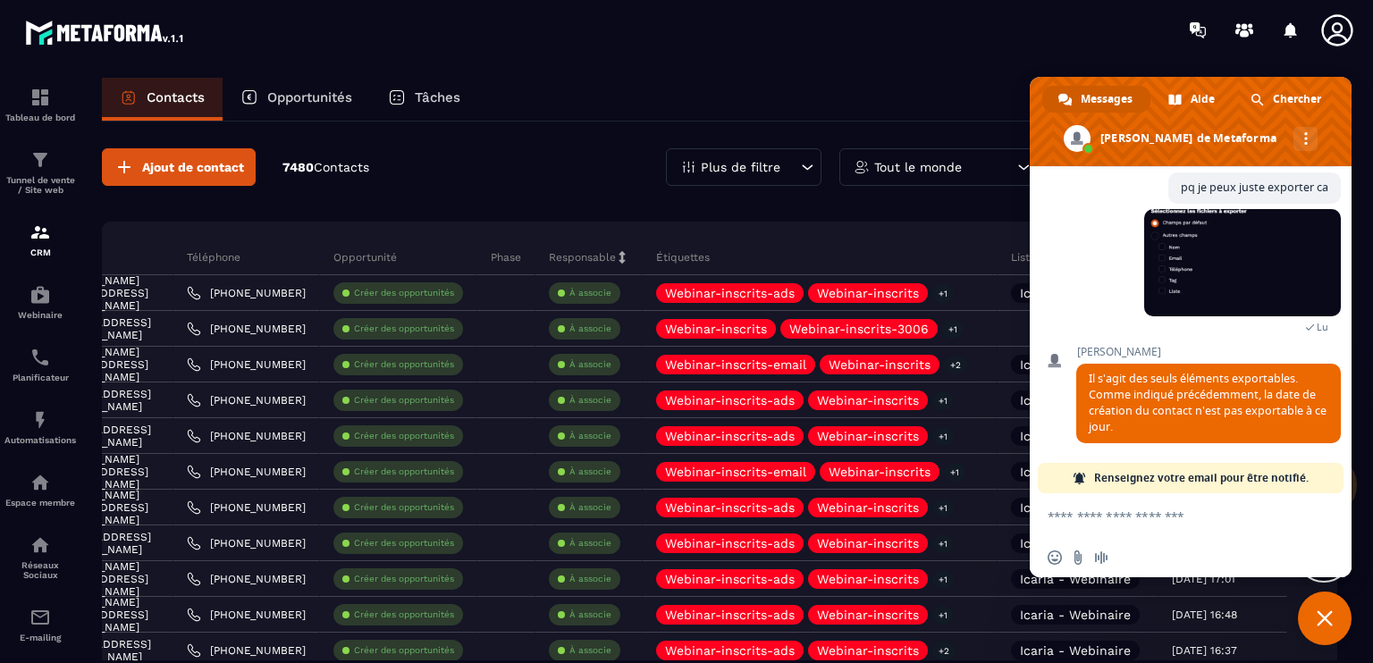
click at [1139, 525] on textarea "Entrez votre message..." at bounding box center [1172, 515] width 250 height 45
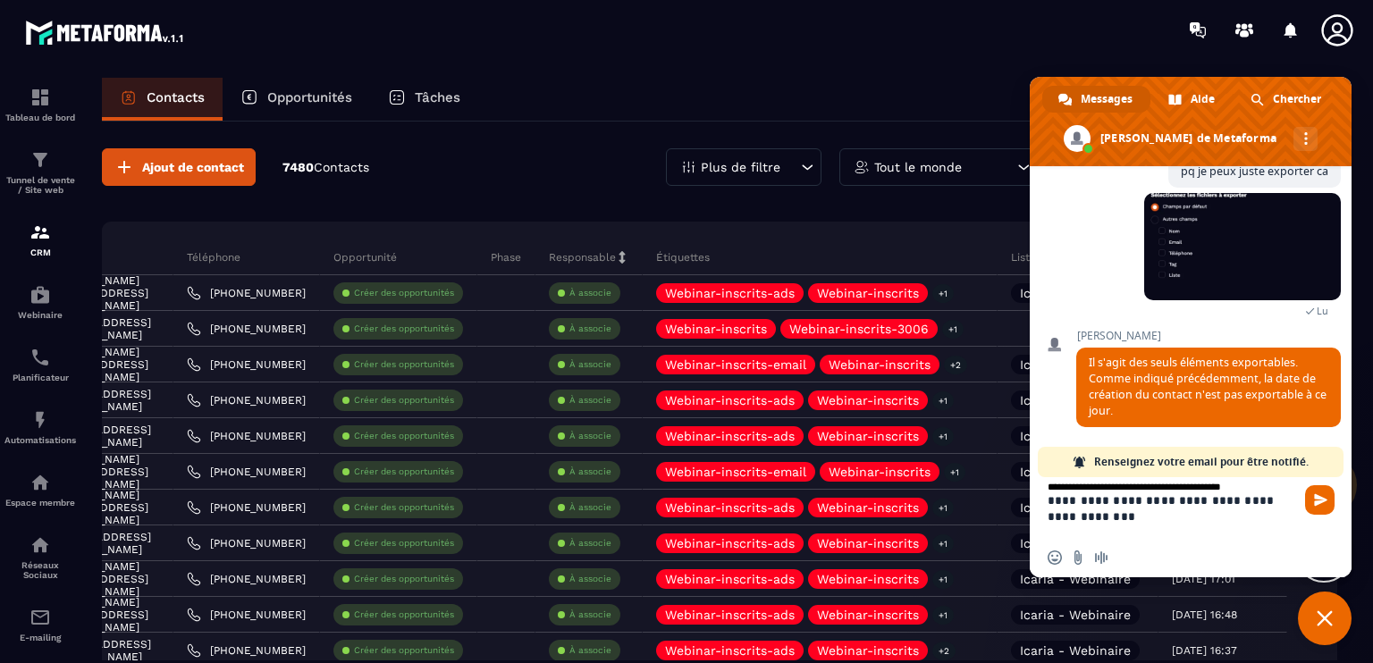
type textarea "**********"
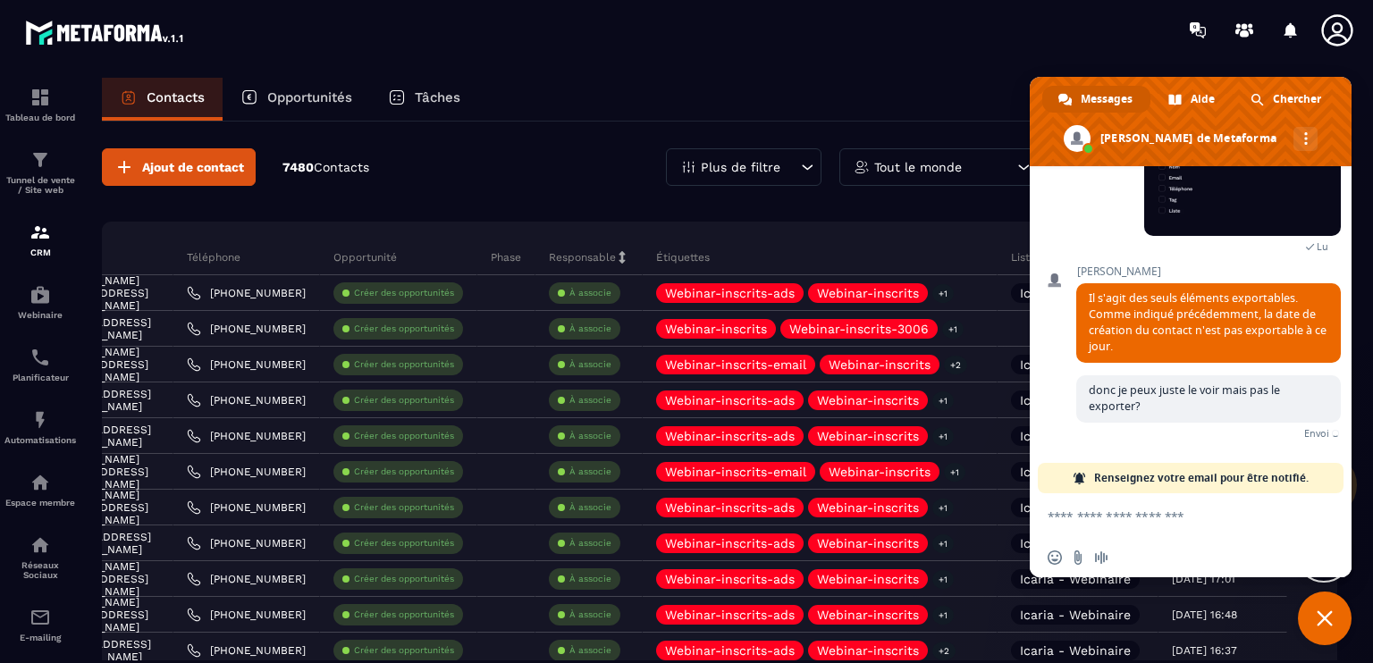
scroll to position [1959, 0]
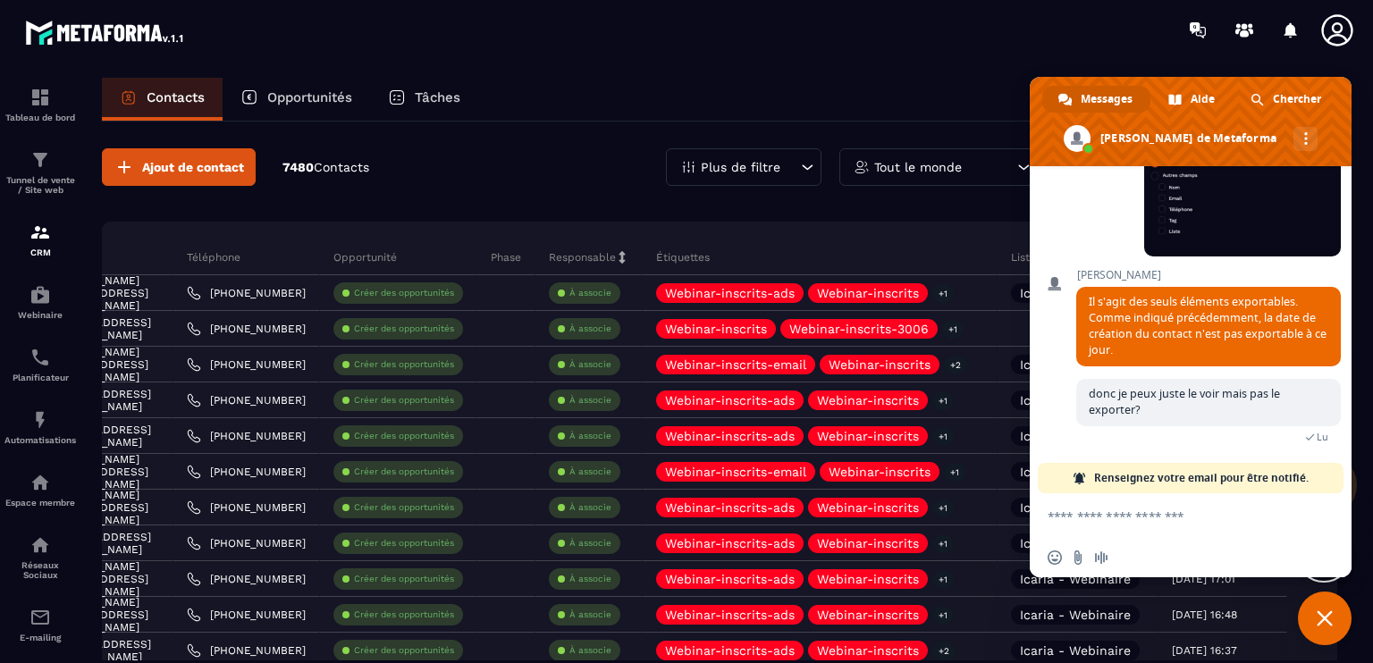
click at [1331, 597] on span "Fermer le chat" at bounding box center [1324, 619] width 54 height 54
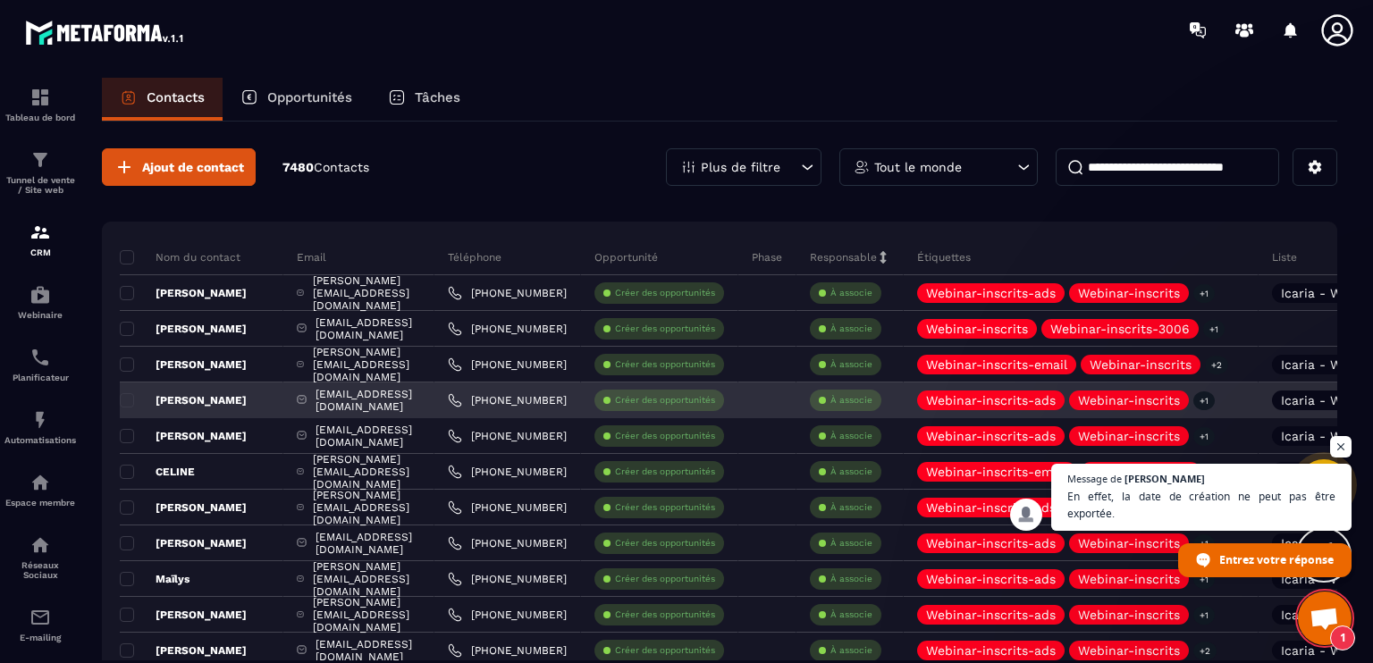
scroll to position [0, 359]
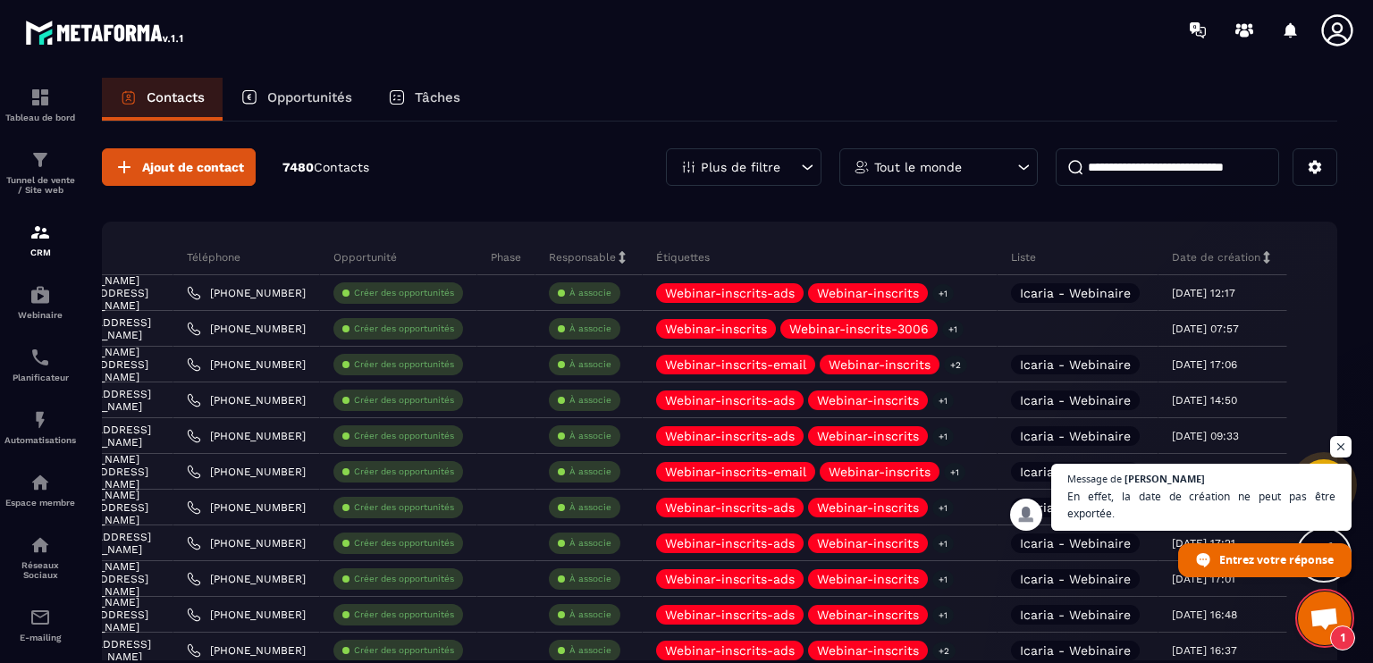
click at [1241, 260] on p "Date de création" at bounding box center [1215, 257] width 88 height 14
